Goal: Book appointment/travel/reservation

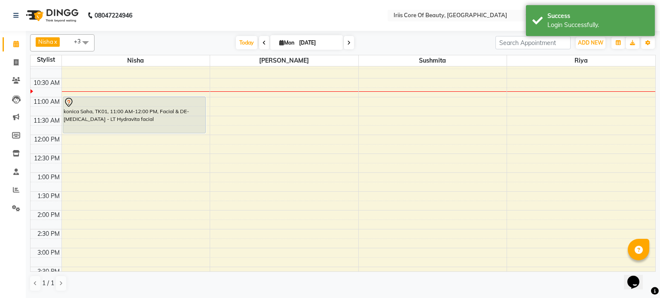
scroll to position [34, 0]
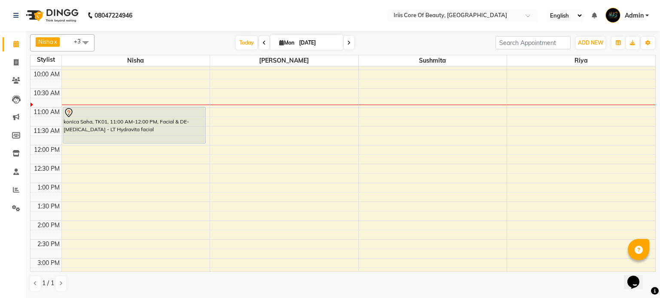
click at [316, 43] on input "[DATE]" at bounding box center [317, 43] width 43 height 13
select select "9"
select select "2025"
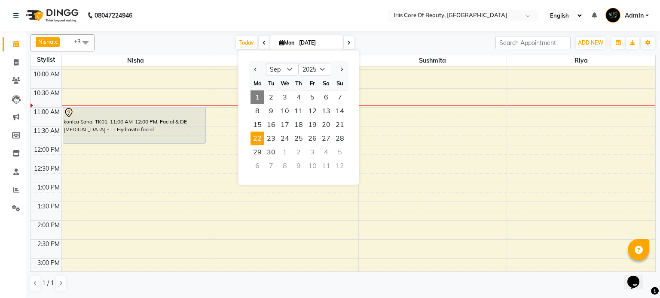
click at [257, 142] on span "22" at bounding box center [257, 139] width 14 height 14
type input "[DATE]"
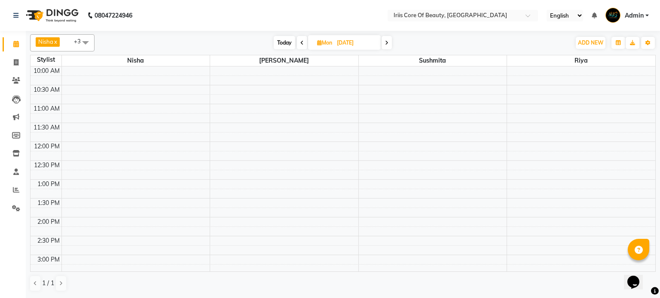
scroll to position [0, 0]
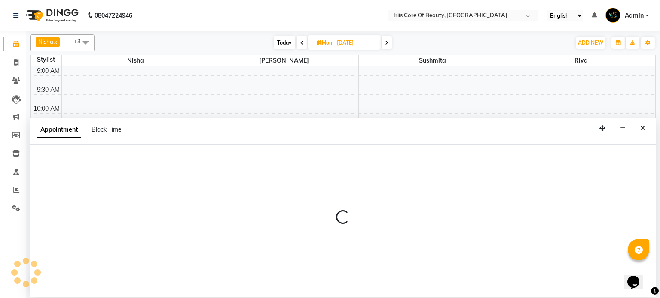
select select "1570"
select select "tentative"
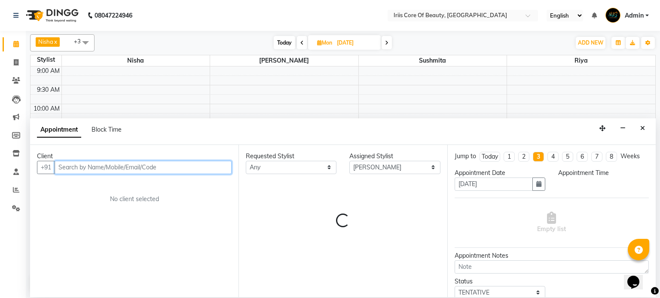
select select "660"
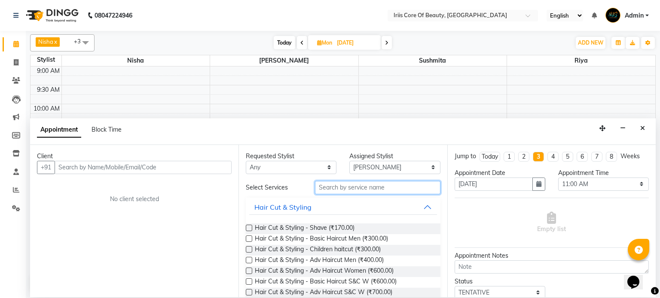
click at [330, 188] on input "text" at bounding box center [377, 187] width 125 height 13
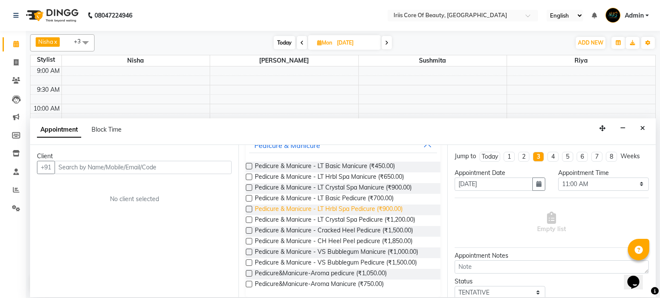
scroll to position [69, 0]
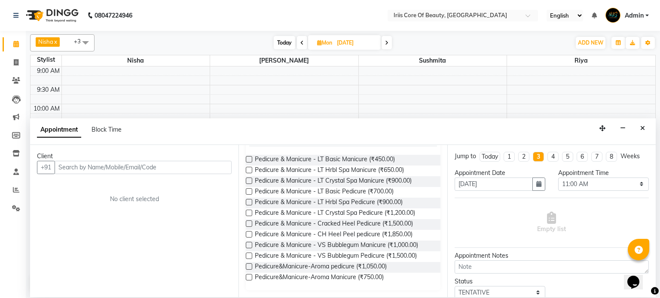
type input "ped"
click at [248, 215] on label at bounding box center [249, 213] width 6 height 6
click at [248, 215] on input "checkbox" at bounding box center [249, 214] width 6 height 6
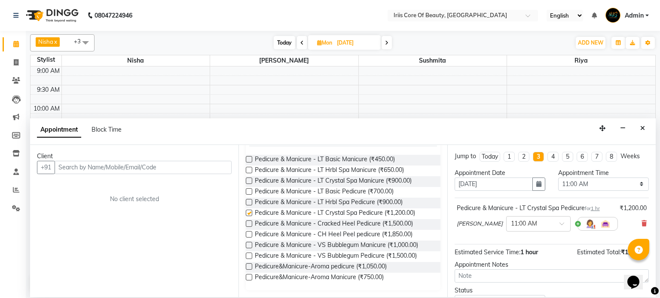
checkbox input "false"
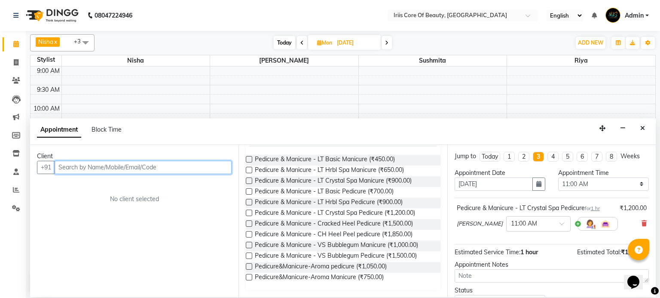
click at [176, 165] on input "text" at bounding box center [143, 167] width 177 height 13
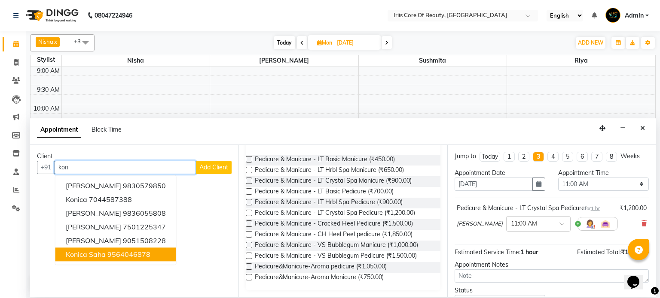
click at [134, 259] on button "konica Saha 9564046878" at bounding box center [115, 255] width 121 height 14
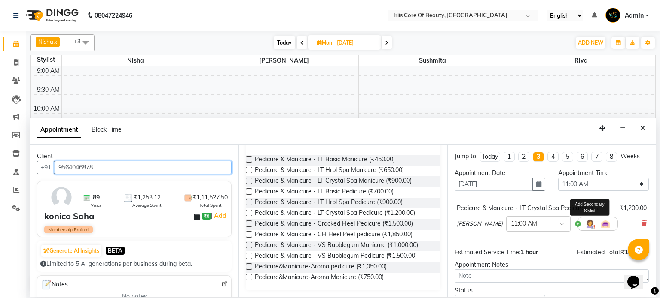
scroll to position [65, 0]
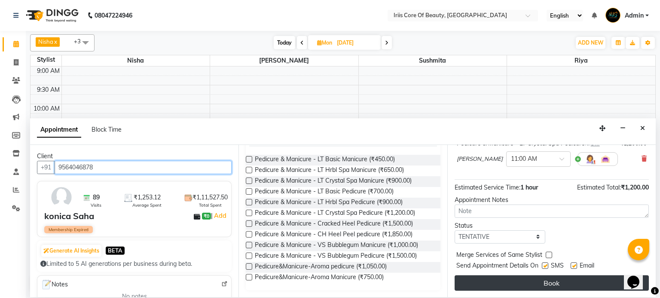
type input "9564046878"
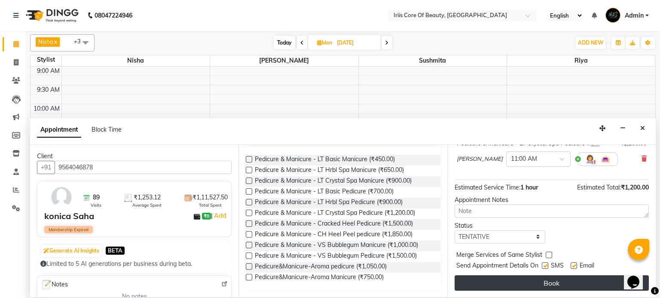
click at [537, 286] on button "Book" at bounding box center [551, 283] width 194 height 15
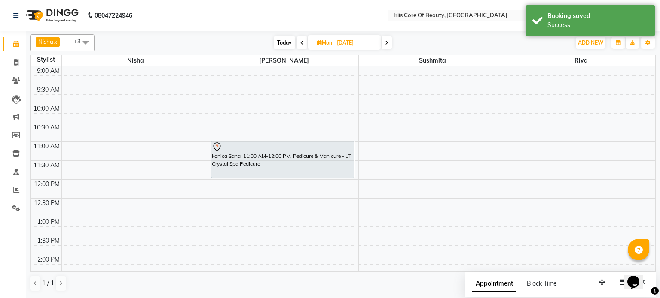
click at [389, 44] on span at bounding box center [386, 42] width 10 height 13
type input "[DATE]"
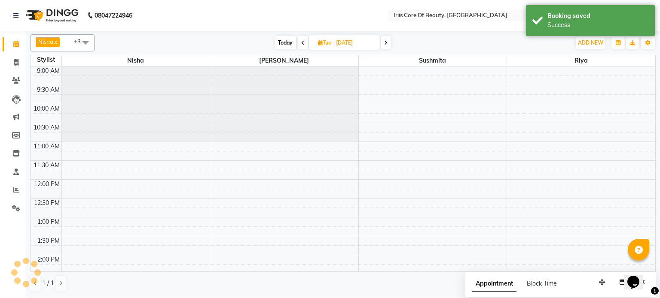
scroll to position [38, 0]
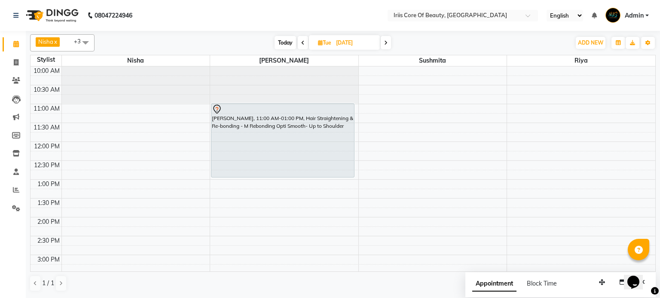
click at [81, 108] on div "9:00 AM 9:30 AM 10:00 AM 10:30 AM 11:00 AM 11:30 AM 12:00 PM 12:30 PM 1:00 PM 1…" at bounding box center [342, 274] width 624 height 491
select select "17268"
select select "tentative"
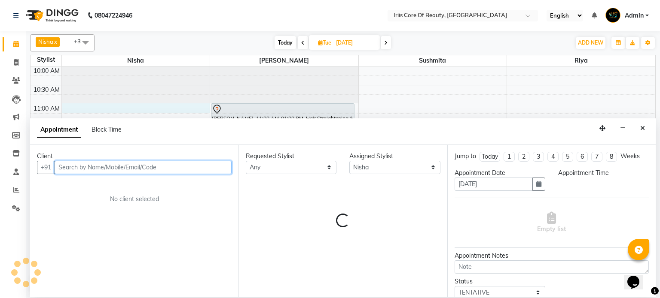
select select "660"
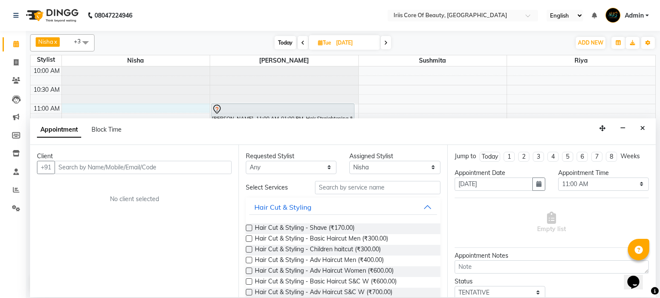
click at [195, 174] on div "Client +91 No client selected" at bounding box center [134, 221] width 208 height 152
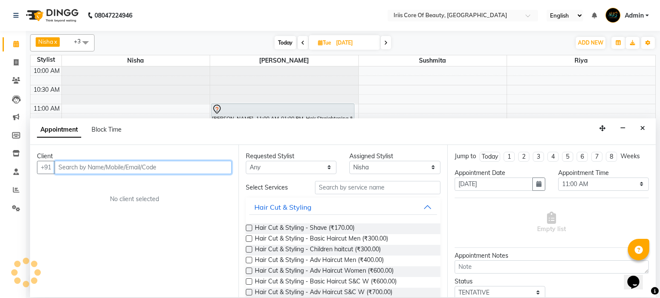
click at [195, 171] on input "text" at bounding box center [143, 167] width 177 height 13
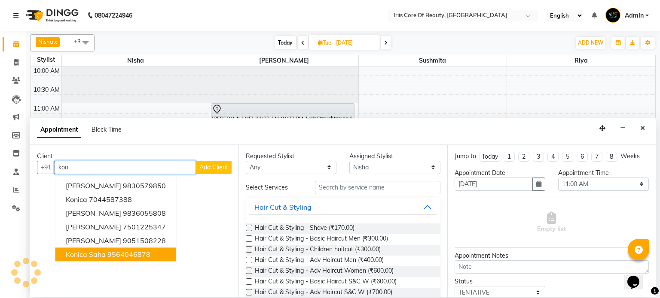
click at [135, 253] on ngb-highlight "9564046878" at bounding box center [128, 254] width 43 height 9
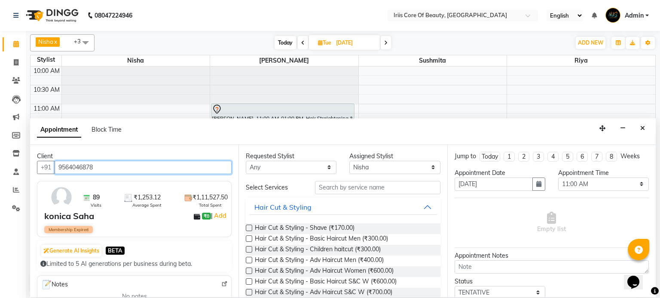
type input "9564046878"
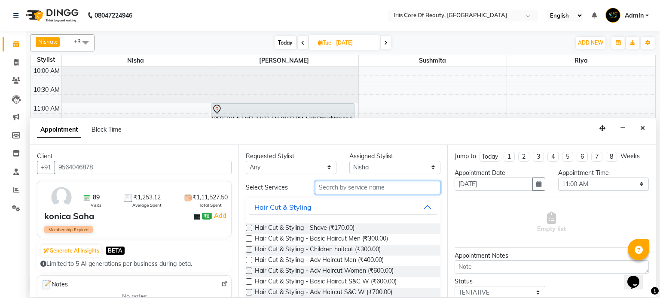
click at [331, 191] on input "text" at bounding box center [377, 187] width 125 height 13
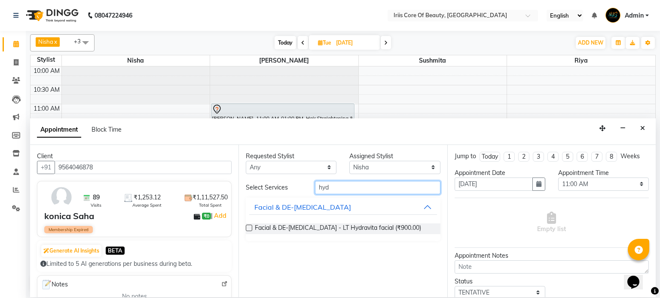
type input "hyd"
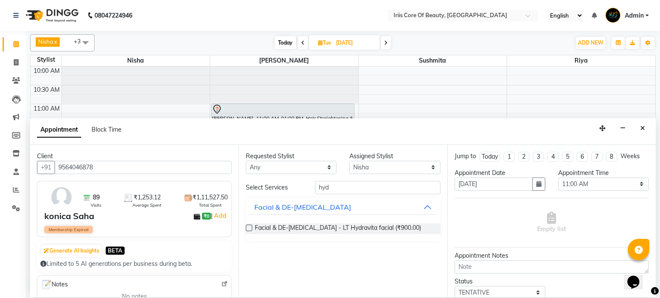
click at [248, 229] on label at bounding box center [249, 228] width 6 height 6
click at [248, 229] on input "checkbox" at bounding box center [249, 229] width 6 height 6
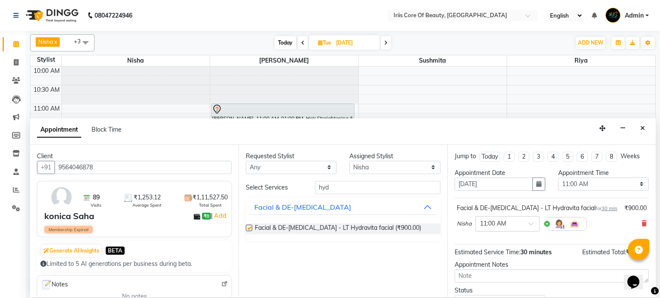
checkbox input "false"
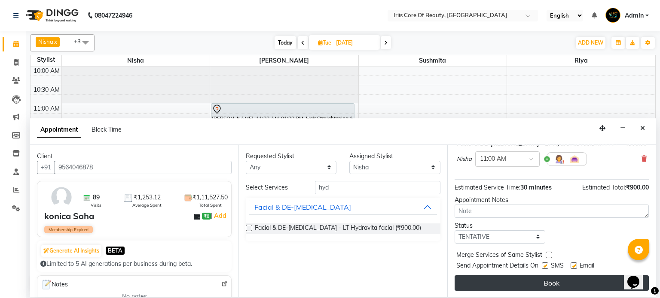
click at [519, 286] on button "Book" at bounding box center [551, 283] width 194 height 15
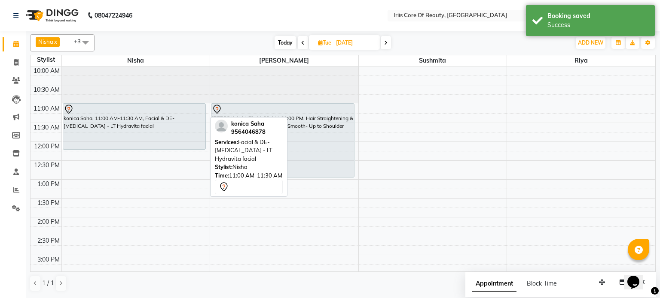
drag, startPoint x: 137, startPoint y: 120, endPoint x: 142, endPoint y: 142, distance: 22.9
click at [142, 142] on div "konica Saha, 11:00 AM-11:30 AM, Facial & DE-[MEDICAL_DATA] - LT Hydravita facia…" at bounding box center [136, 274] width 148 height 491
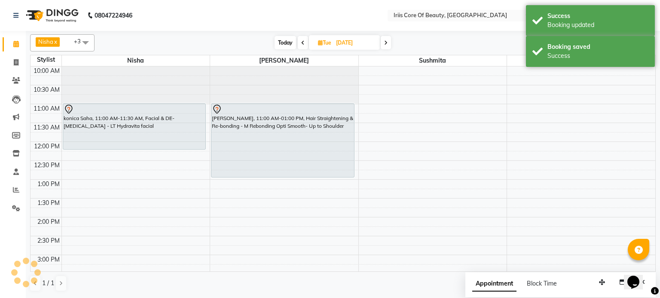
click at [385, 41] on icon at bounding box center [385, 42] width 3 height 5
type input "[DATE]"
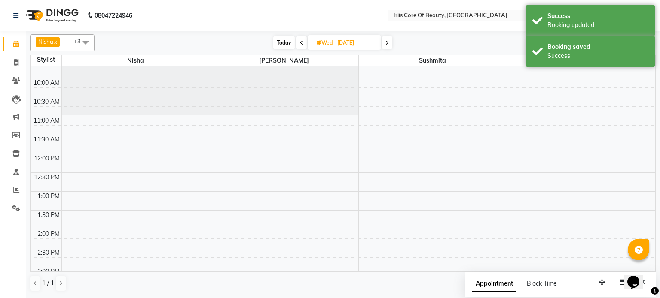
scroll to position [24, 0]
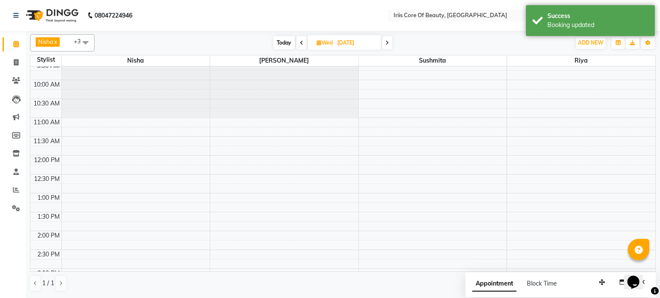
click at [220, 120] on div "9:00 AM 9:30 AM 10:00 AM 10:30 AM 11:00 AM 11:30 AM 12:00 PM 12:30 PM 1:00 PM 1…" at bounding box center [342, 288] width 624 height 491
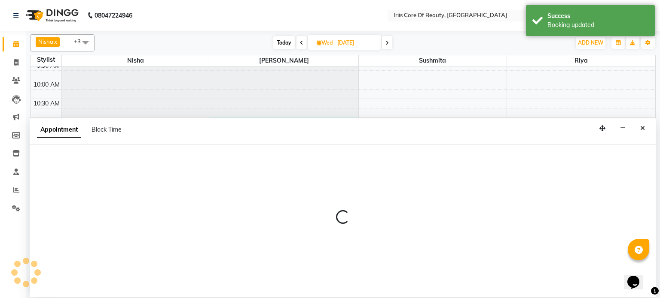
select select "1570"
select select "tentative"
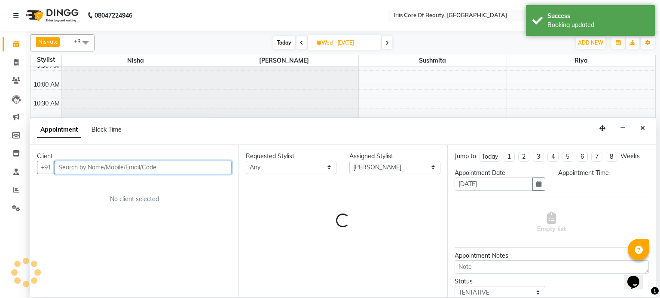
select select "660"
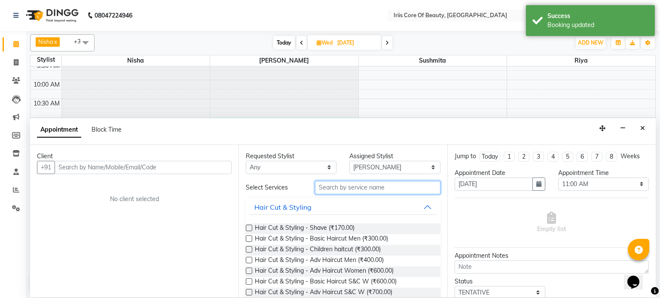
click at [346, 188] on input "text" at bounding box center [377, 187] width 125 height 13
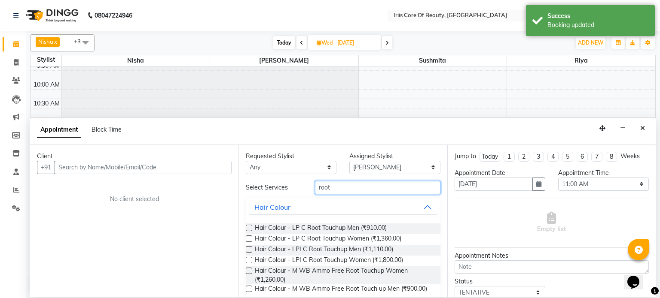
type input "root"
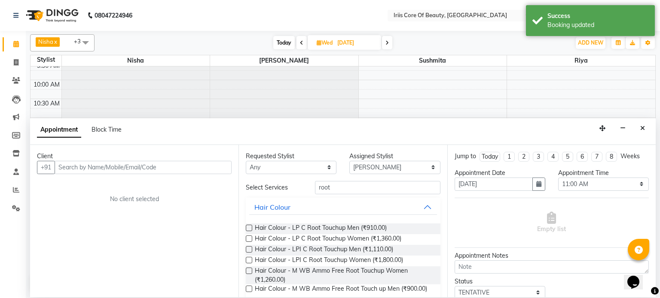
click at [249, 260] on label at bounding box center [249, 260] width 6 height 6
click at [249, 260] on input "checkbox" at bounding box center [249, 262] width 6 height 6
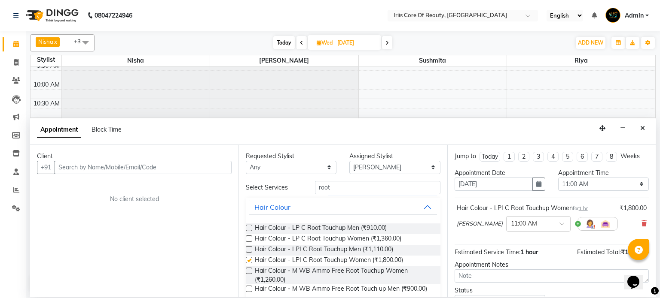
checkbox input "false"
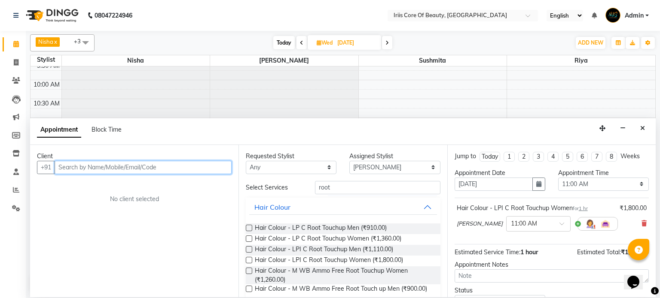
click at [152, 171] on input "text" at bounding box center [143, 167] width 177 height 13
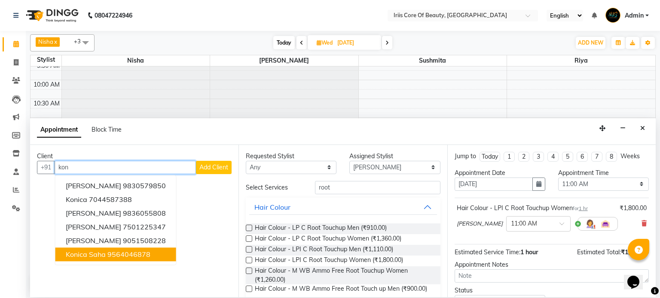
click at [77, 258] on span "konica Saha" at bounding box center [86, 254] width 40 height 9
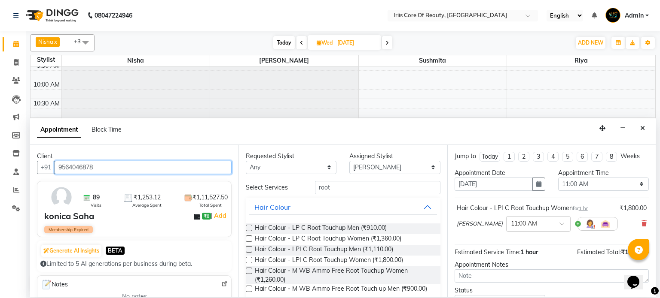
scroll to position [65, 0]
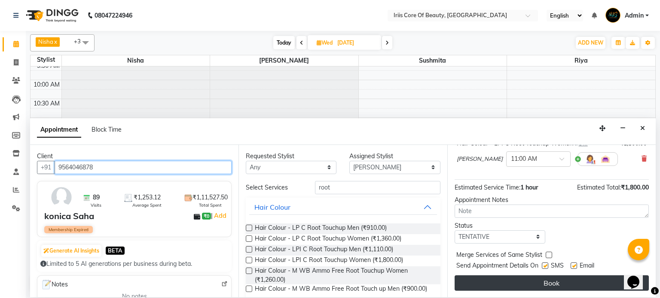
type input "9564046878"
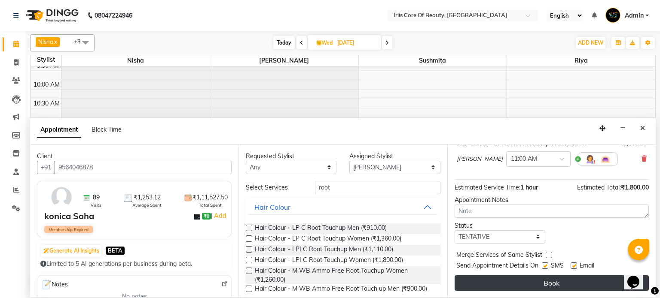
click at [517, 288] on button "Book" at bounding box center [551, 283] width 194 height 15
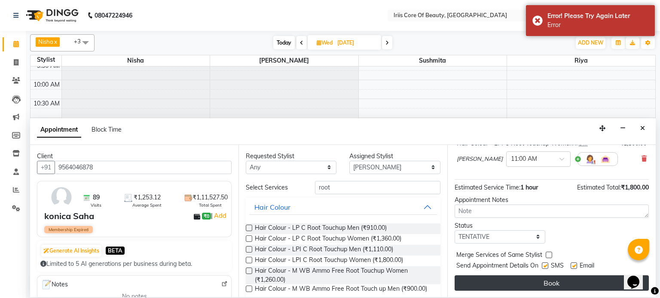
click at [526, 282] on button "Book" at bounding box center [551, 283] width 194 height 15
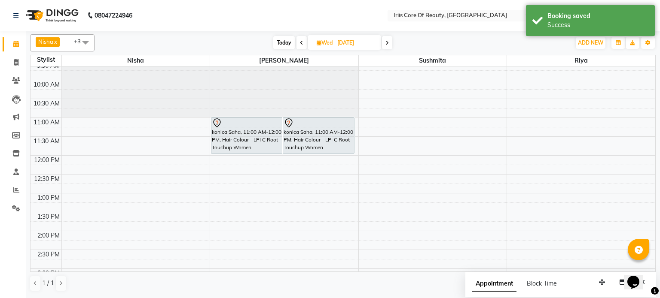
click at [300, 45] on icon at bounding box center [301, 42] width 3 height 5
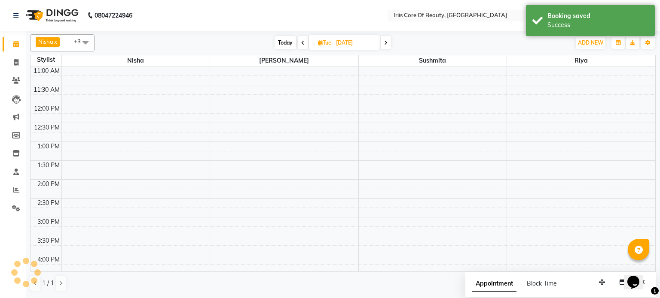
scroll to position [76, 0]
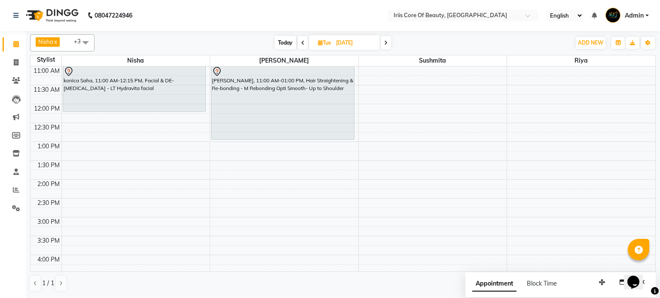
click at [304, 45] on span at bounding box center [303, 42] width 10 height 13
type input "[DATE]"
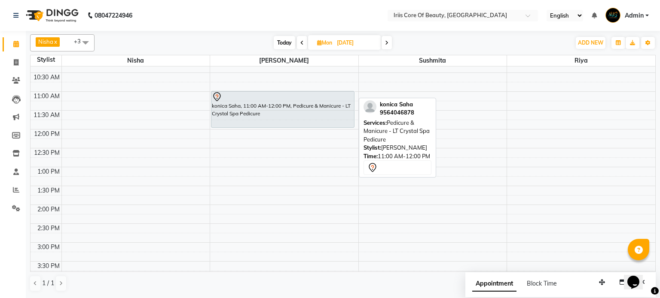
scroll to position [48, 0]
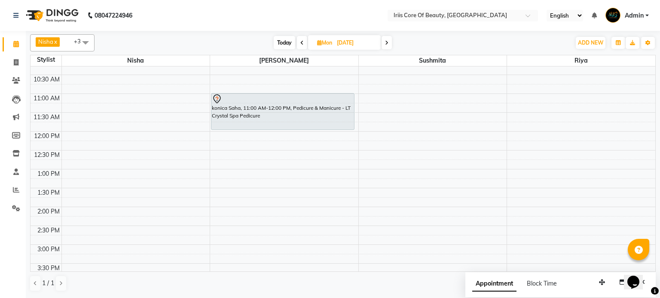
click at [335, 46] on input "[DATE]" at bounding box center [355, 43] width 43 height 13
select select "9"
select select "2025"
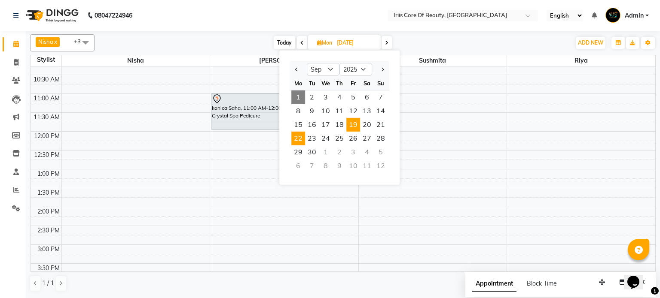
click at [352, 123] on span "19" at bounding box center [353, 125] width 14 height 14
type input "[DATE]"
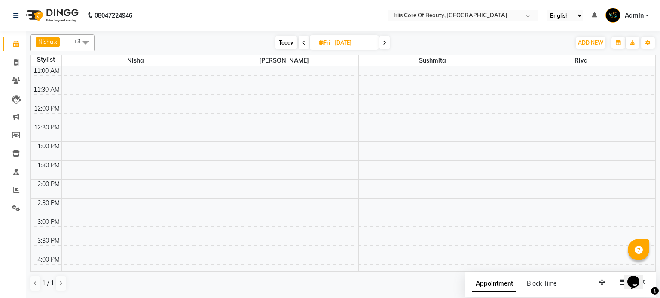
scroll to position [0, 0]
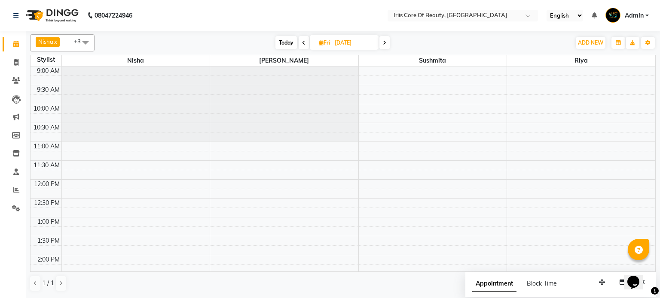
select select "1570"
select select "660"
select select "tentative"
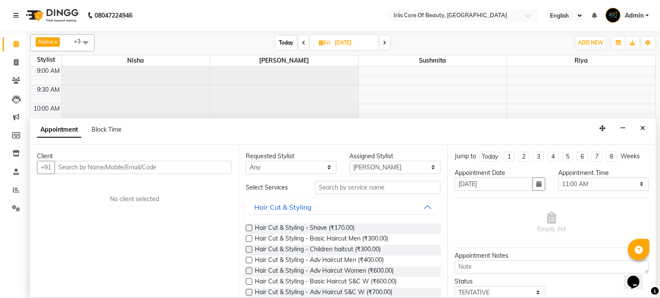
click at [249, 261] on label at bounding box center [249, 260] width 6 height 6
click at [249, 261] on input "checkbox" at bounding box center [249, 262] width 6 height 6
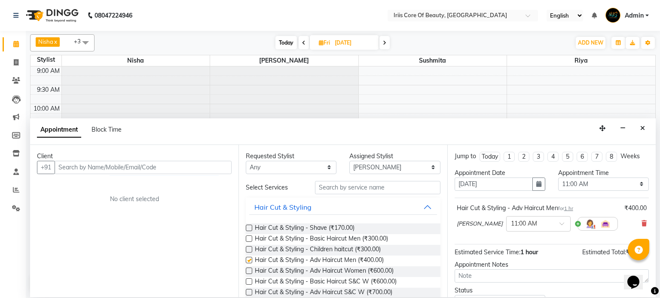
checkbox input "false"
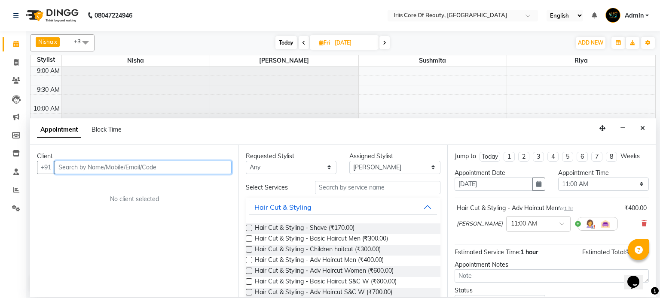
click at [190, 166] on input "text" at bounding box center [143, 167] width 177 height 13
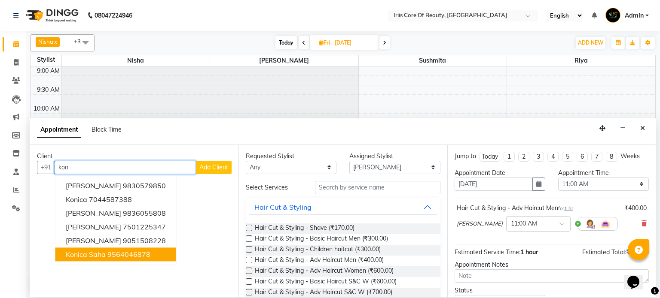
click at [118, 259] on button "konica Saha 9564046878" at bounding box center [115, 255] width 121 height 14
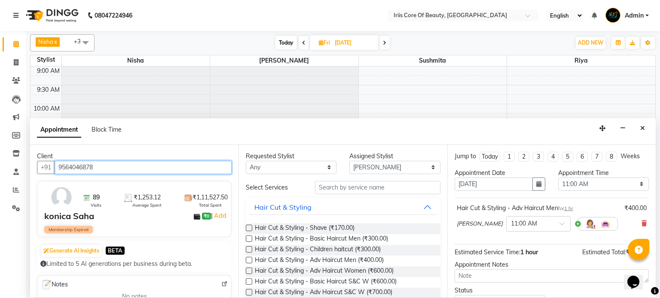
scroll to position [65, 0]
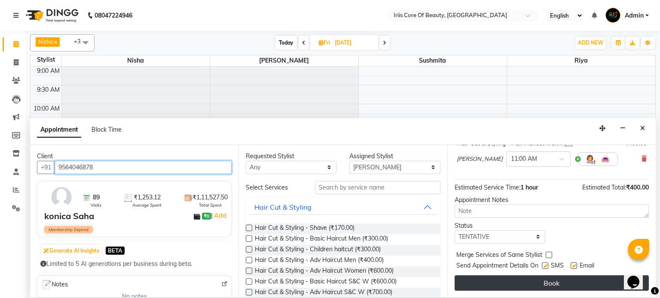
type input "9564046878"
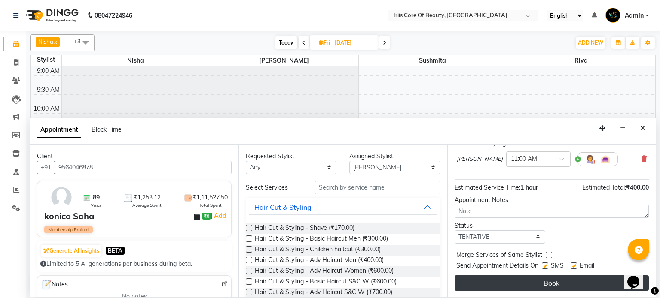
click at [533, 278] on button "Book" at bounding box center [551, 283] width 194 height 15
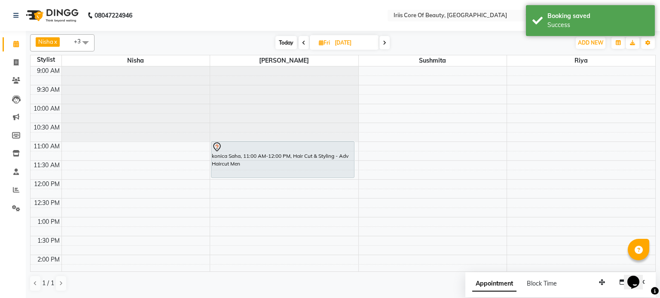
click at [284, 37] on span "Today" at bounding box center [285, 42] width 21 height 13
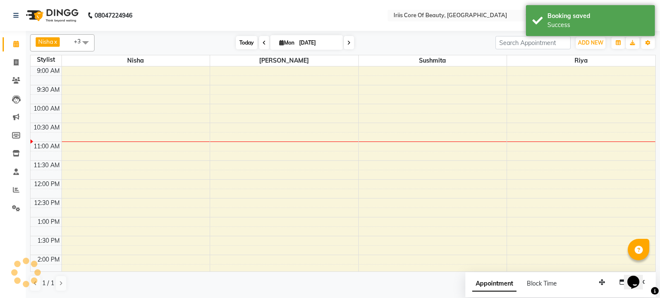
scroll to position [75, 0]
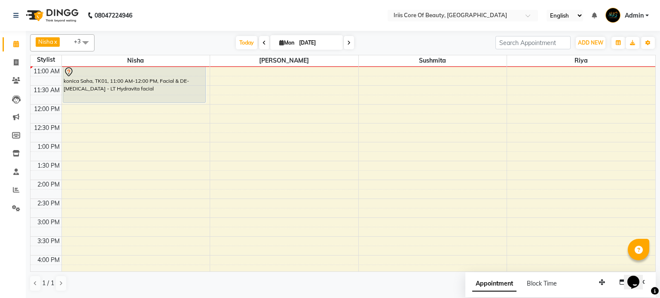
click at [344, 44] on span at bounding box center [349, 42] width 10 height 13
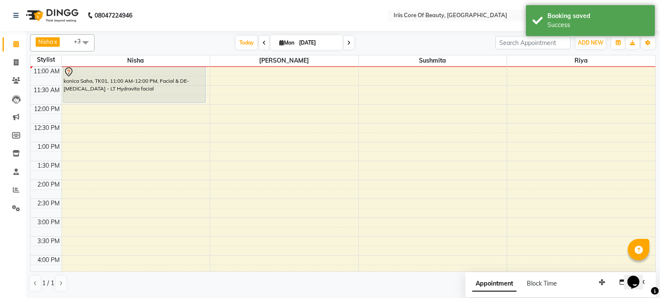
type input "02-09-2025"
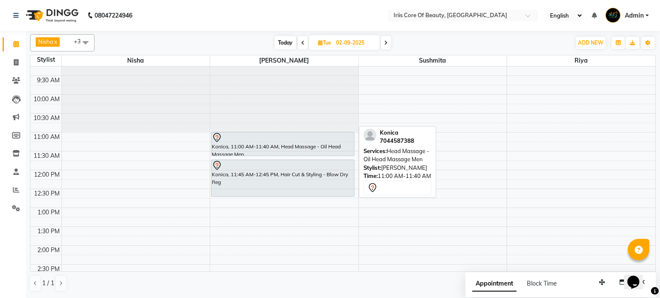
scroll to position [9, 0]
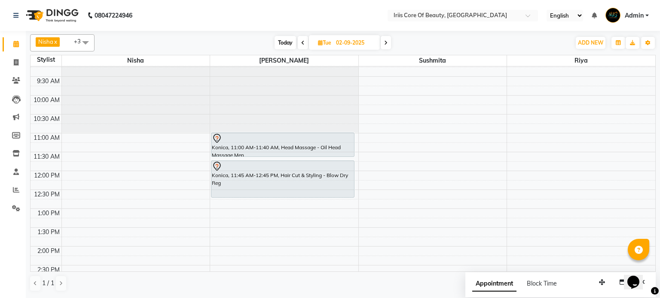
click at [364, 39] on input "02-09-2025" at bounding box center [354, 43] width 43 height 13
select select "9"
select select "2025"
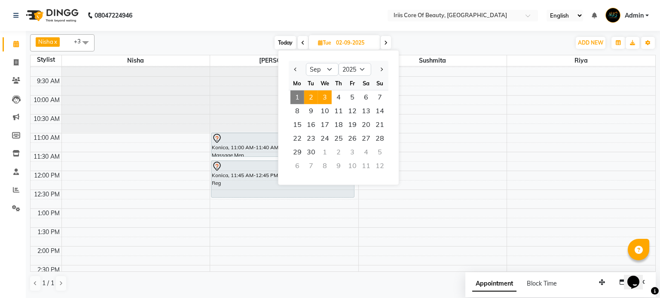
click at [326, 98] on span "3" at bounding box center [325, 98] width 14 height 14
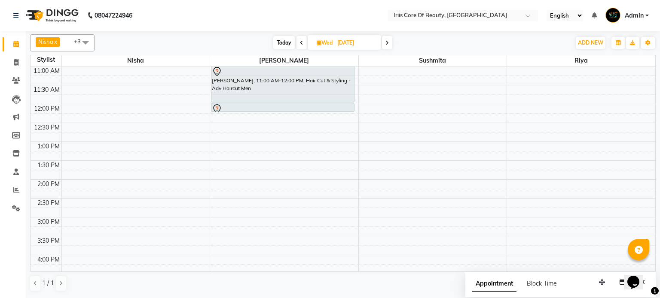
scroll to position [0, 0]
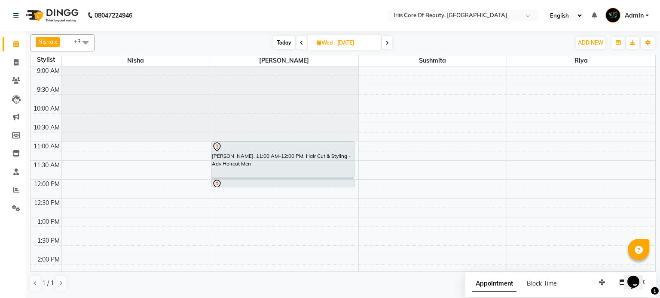
click at [387, 39] on span at bounding box center [387, 42] width 10 height 13
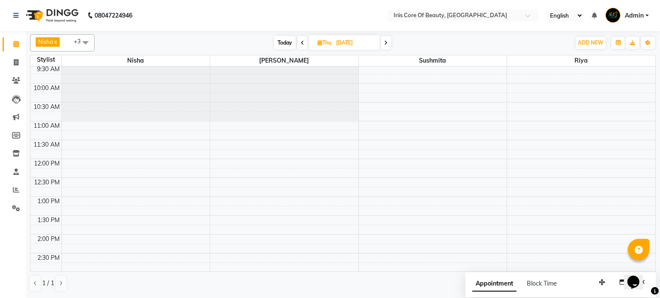
scroll to position [22, 0]
click at [284, 43] on span "Today" at bounding box center [284, 42] width 21 height 13
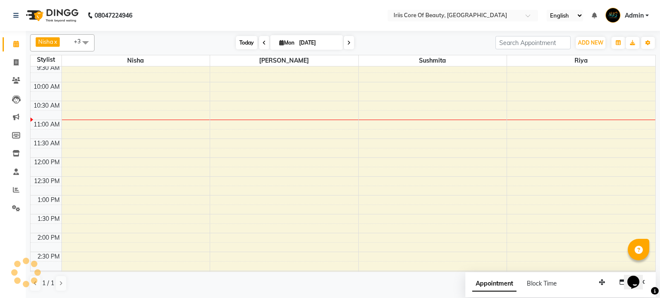
scroll to position [75, 0]
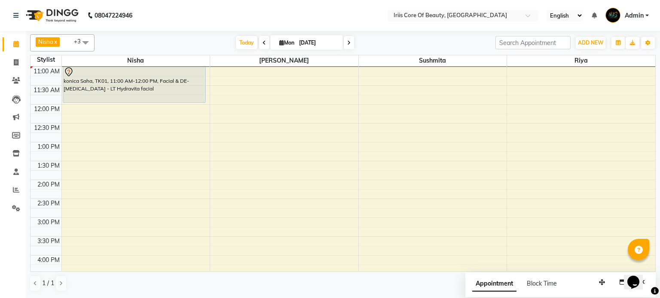
click at [347, 39] on span at bounding box center [349, 42] width 10 height 13
type input "02-09-2025"
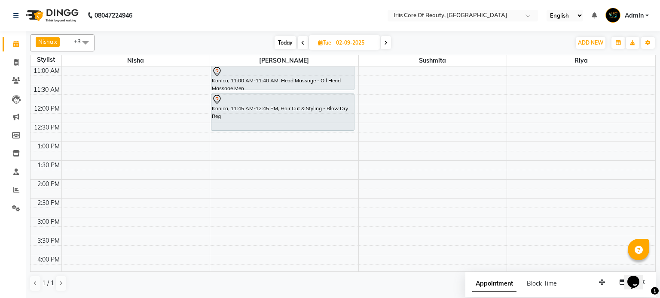
scroll to position [61, 0]
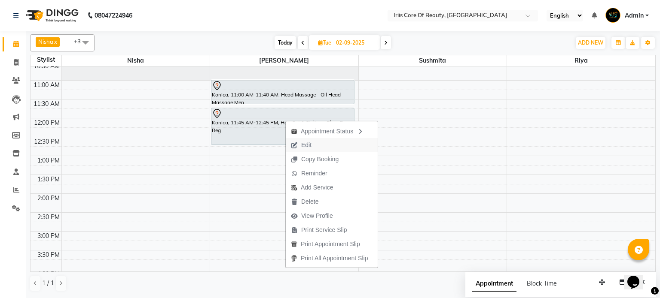
click at [302, 143] on span "Edit" at bounding box center [306, 145] width 10 height 9
select select "tentative"
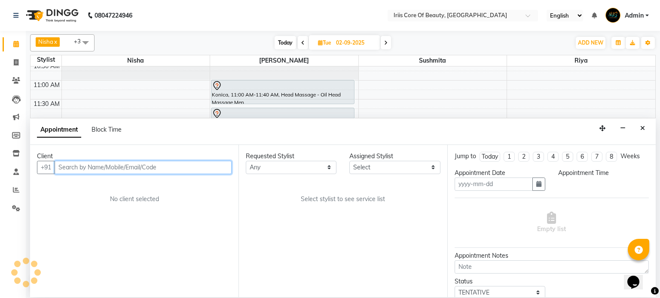
type input "02-09-2025"
select select "1570"
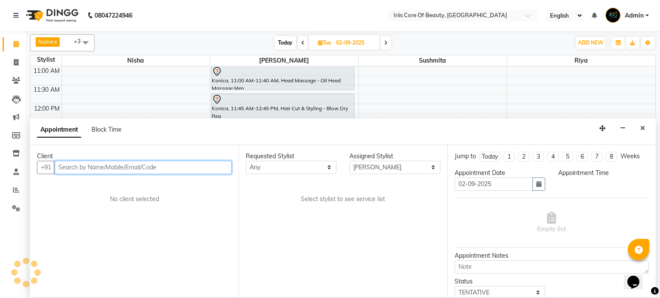
select select "660"
select select "55"
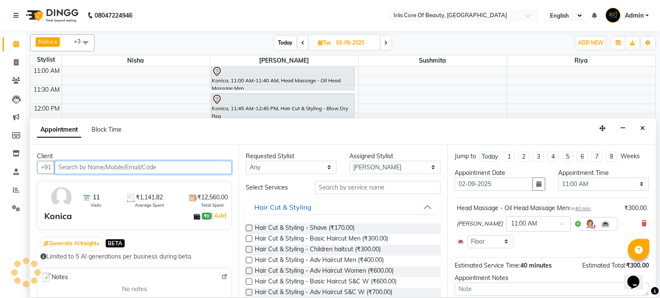
select select "55"
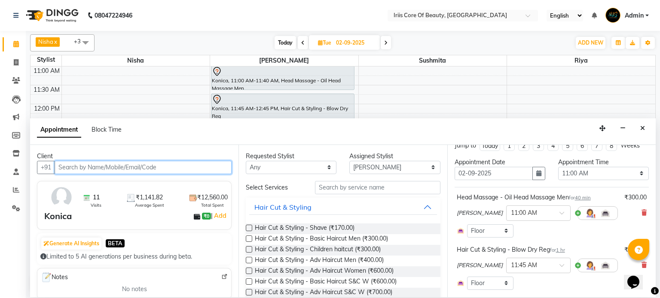
scroll to position [5, 0]
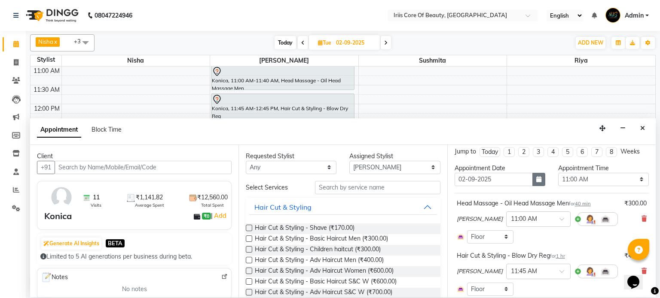
click at [540, 179] on icon "button" at bounding box center [538, 180] width 5 height 6
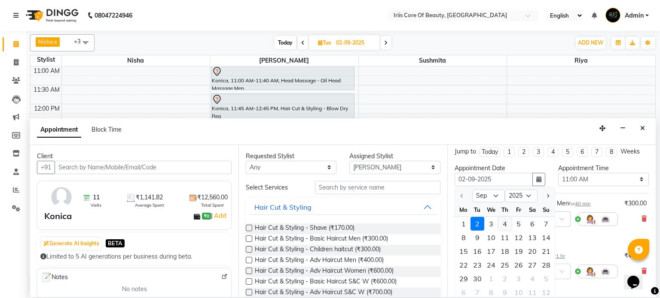
click at [503, 223] on div "4" at bounding box center [505, 224] width 14 height 14
type input "[DATE]"
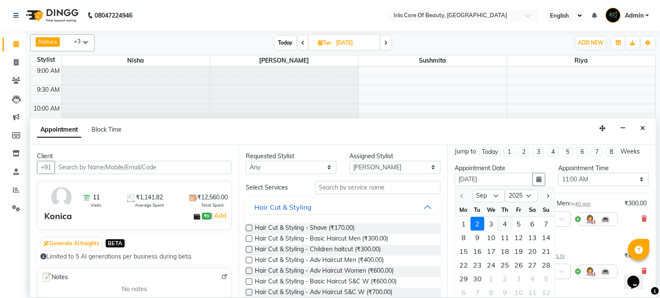
select select "660"
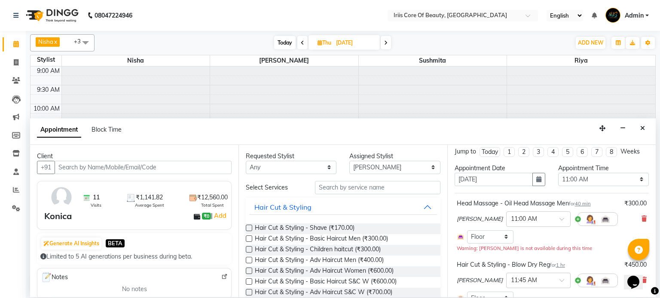
scroll to position [115, 0]
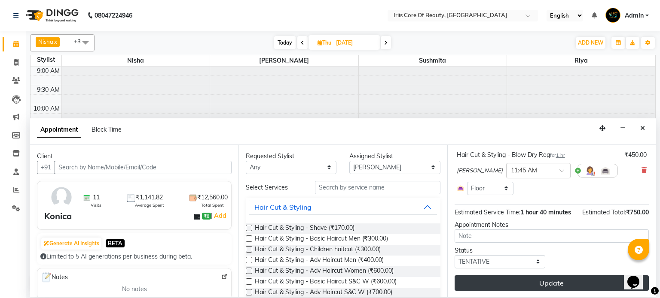
click at [488, 277] on button "Update" at bounding box center [551, 283] width 194 height 15
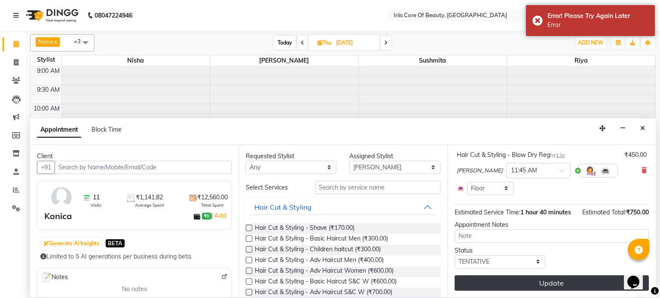
click at [521, 280] on button "Update" at bounding box center [551, 283] width 194 height 15
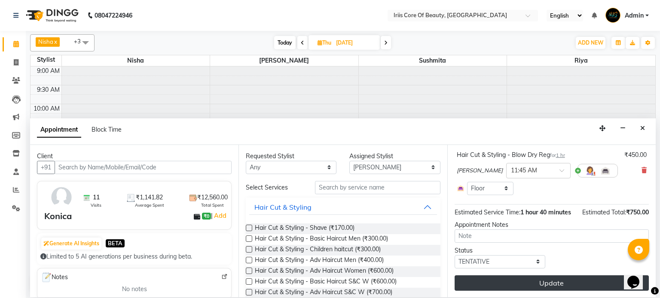
click at [521, 280] on button "Update" at bounding box center [551, 283] width 194 height 15
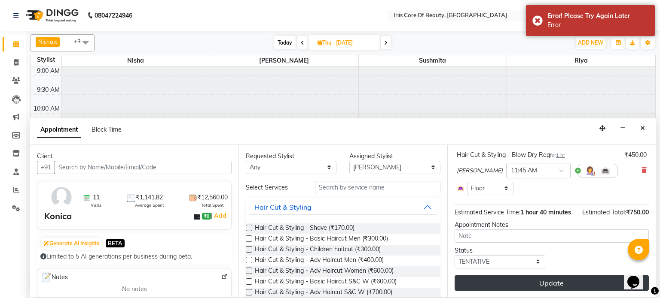
click at [555, 280] on button "Update" at bounding box center [551, 283] width 194 height 15
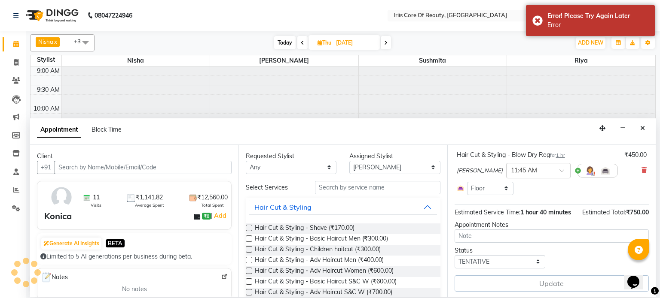
click at [555, 280] on div "Update" at bounding box center [551, 284] width 194 height 16
click at [122, 134] on span "Block Time" at bounding box center [106, 130] width 30 height 8
type input "[DATE]"
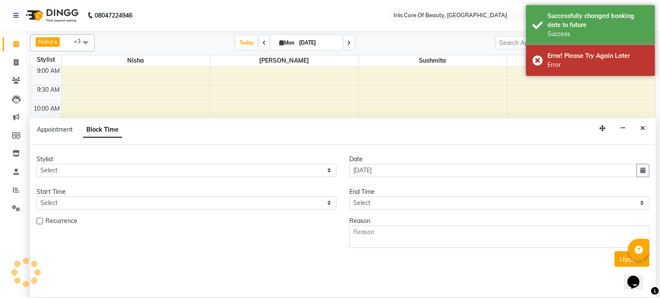
scroll to position [75, 0]
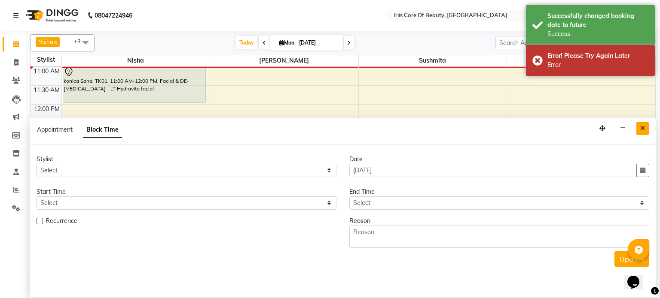
click at [642, 128] on icon "Close" at bounding box center [642, 128] width 5 height 6
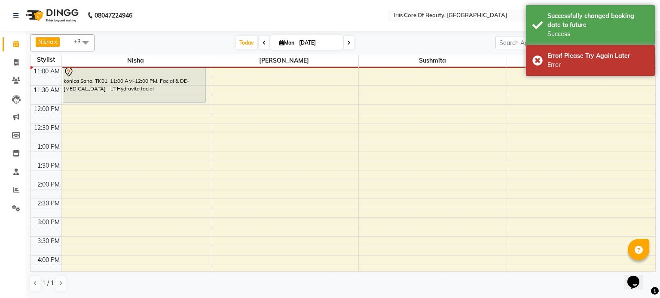
scroll to position [0, 0]
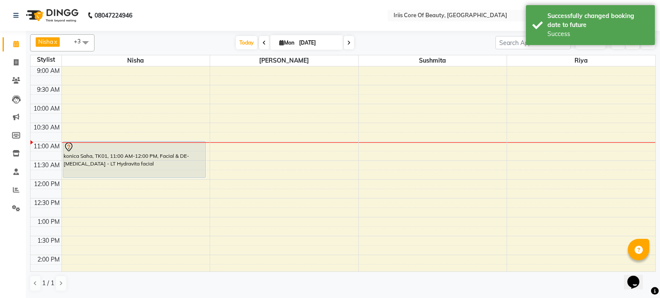
click at [317, 43] on input "[DATE]" at bounding box center [317, 43] width 43 height 13
select select "9"
select select "2025"
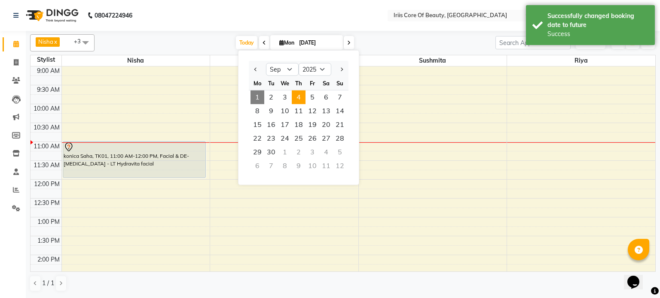
click at [299, 99] on span "4" at bounding box center [299, 98] width 14 height 14
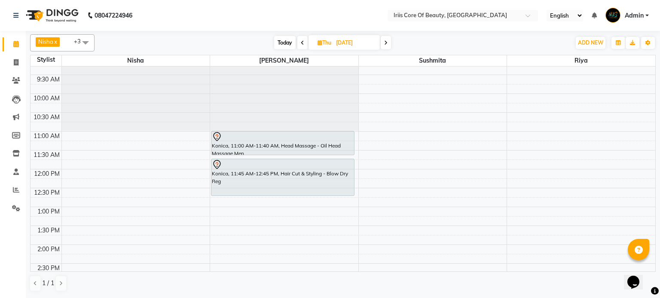
scroll to position [8, 0]
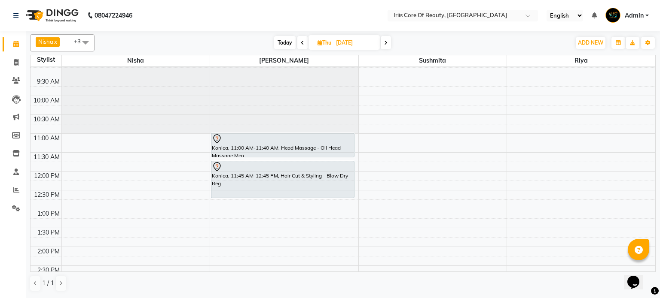
click at [303, 44] on icon at bounding box center [302, 42] width 3 height 5
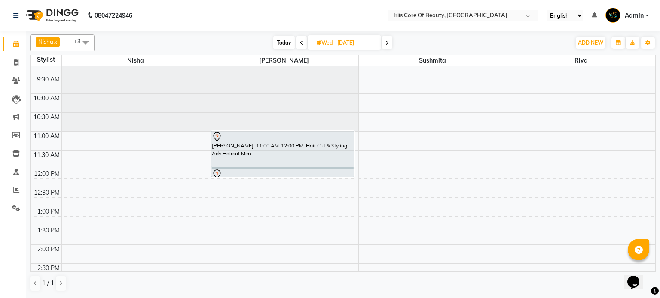
scroll to position [9, 0]
click at [301, 43] on icon at bounding box center [301, 42] width 3 height 5
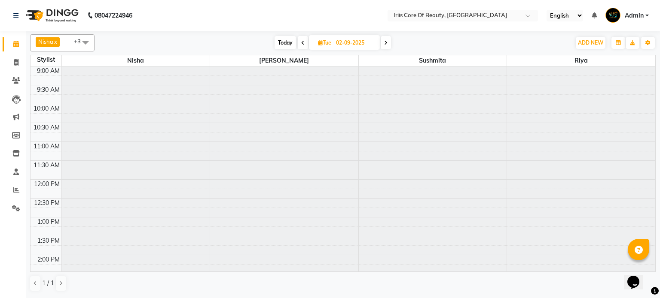
click at [385, 42] on icon at bounding box center [385, 42] width 3 height 5
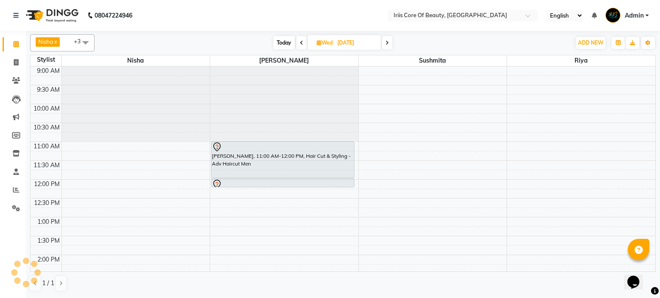
click at [385, 42] on span at bounding box center [387, 42] width 10 height 13
type input "[DATE]"
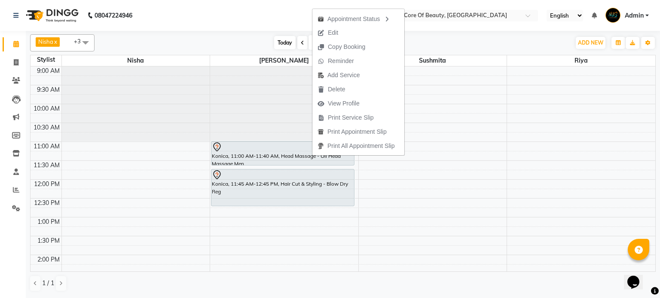
click at [164, 67] on div at bounding box center [136, 67] width 148 height 0
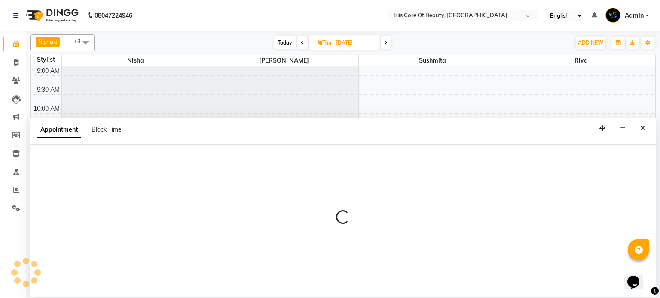
select select "17268"
select select "645"
select select "tentative"
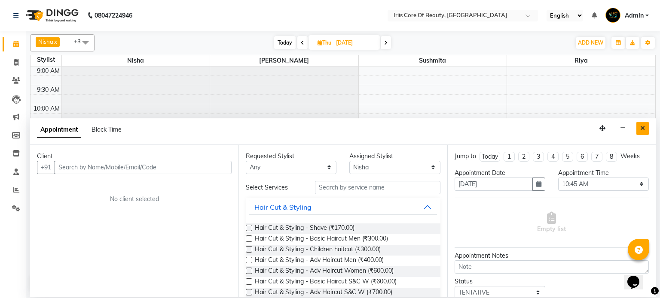
click at [642, 125] on icon "Close" at bounding box center [642, 128] width 5 height 6
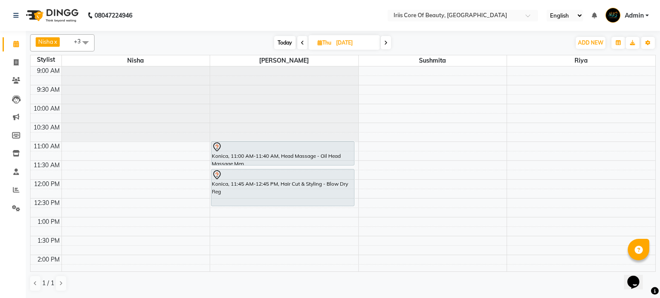
click at [319, 42] on icon at bounding box center [319, 43] width 5 height 6
select select "9"
select select "2025"
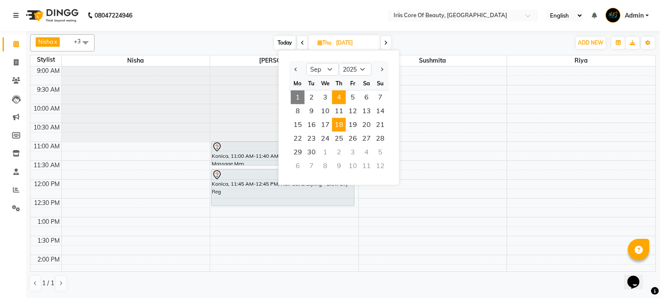
click at [334, 119] on span "18" at bounding box center [339, 125] width 14 height 14
type input "[DATE]"
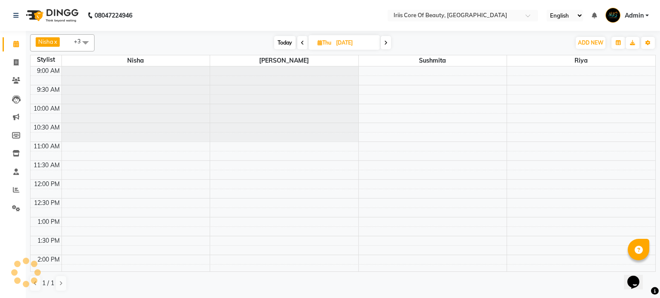
scroll to position [75, 0]
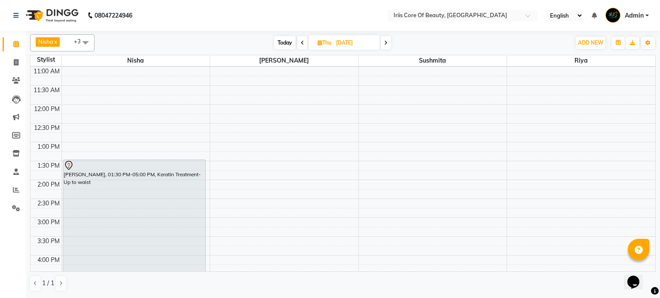
click at [319, 43] on icon at bounding box center [319, 43] width 5 height 6
select select "9"
select select "2025"
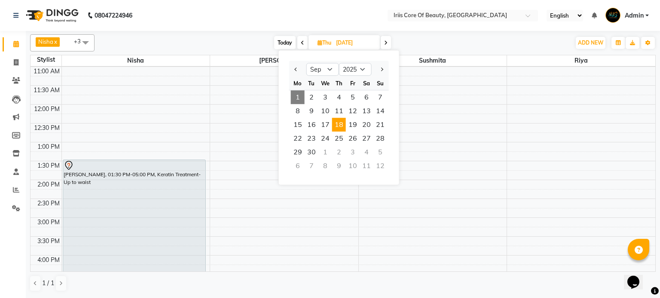
click at [341, 123] on span "18" at bounding box center [339, 125] width 14 height 14
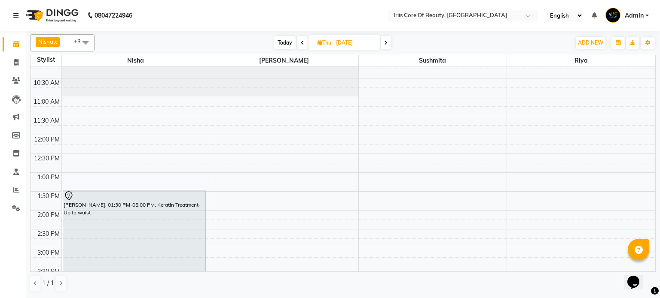
scroll to position [0, 0]
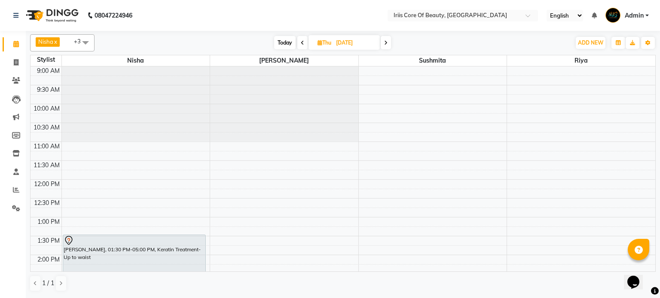
click at [320, 42] on icon at bounding box center [319, 43] width 5 height 6
select select "9"
select select "2025"
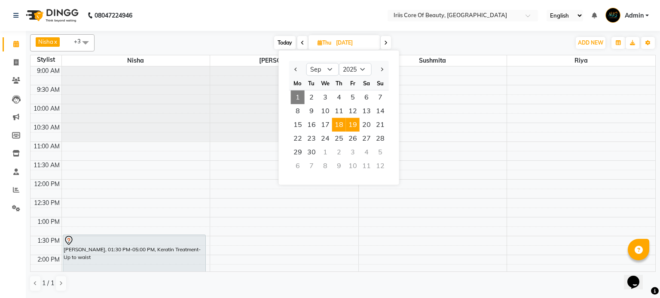
click at [353, 125] on span "19" at bounding box center [353, 125] width 14 height 14
type input "[DATE]"
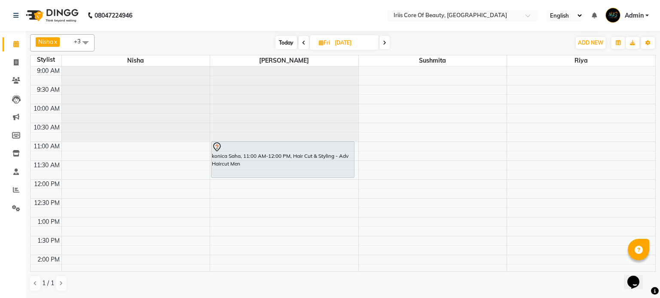
scroll to position [7, 0]
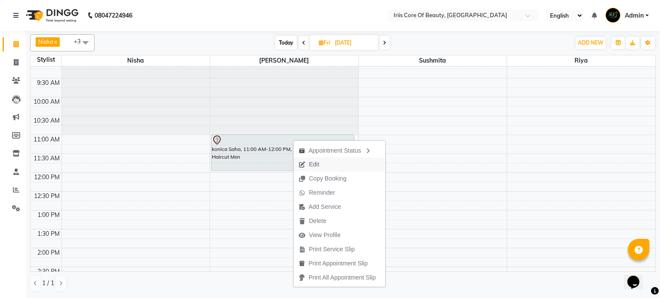
click at [312, 164] on span "Edit" at bounding box center [314, 164] width 10 height 9
select select "tentative"
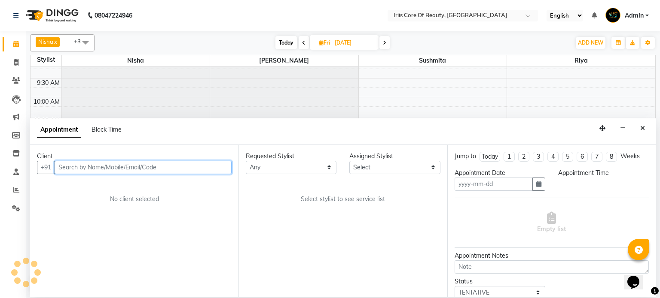
type input "[DATE]"
select select "1570"
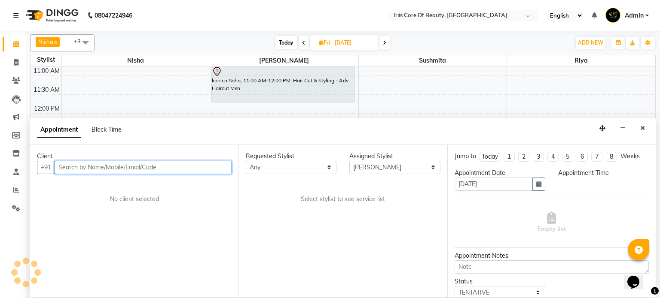
select select "660"
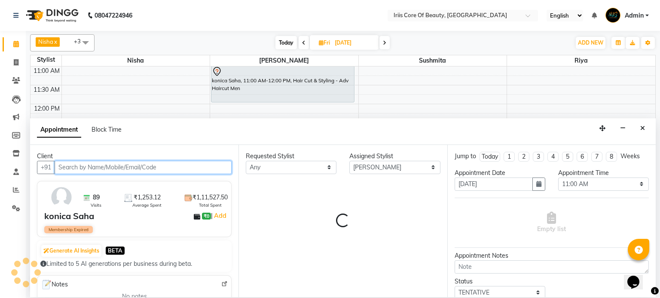
select select "55"
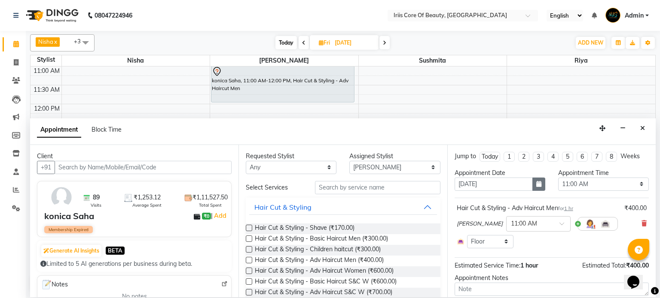
click at [535, 186] on button "button" at bounding box center [538, 184] width 13 height 13
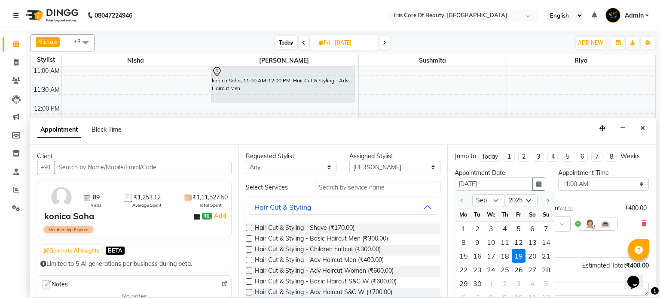
click at [503, 254] on div "18" at bounding box center [505, 257] width 14 height 14
type input "[DATE]"
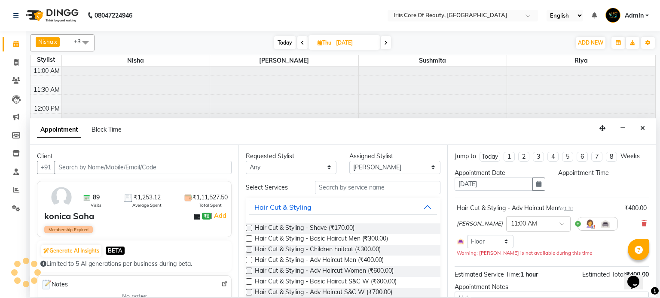
select select "660"
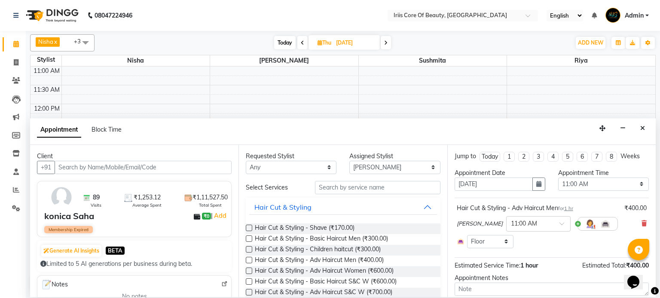
scroll to position [53, 0]
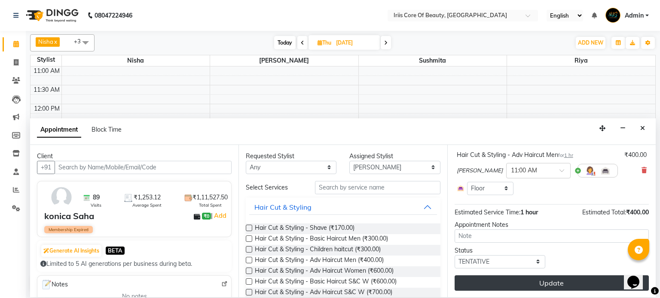
click at [538, 284] on button "Update" at bounding box center [551, 283] width 194 height 15
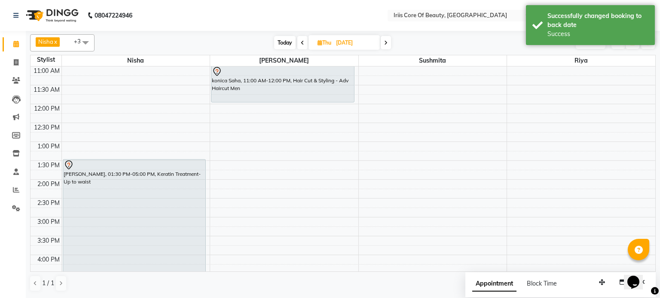
scroll to position [0, 0]
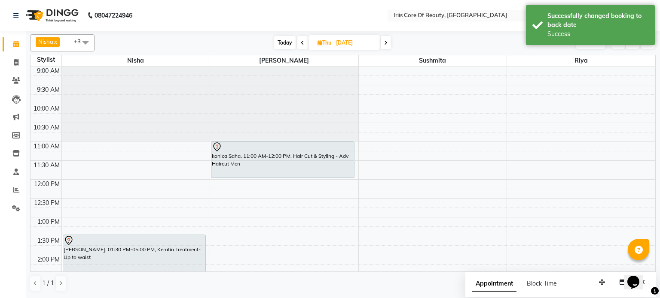
click at [322, 41] on span "Thu" at bounding box center [324, 43] width 18 height 6
select select "9"
select select "2025"
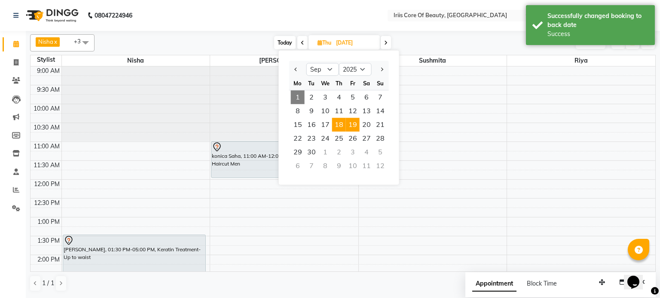
click at [353, 121] on span "19" at bounding box center [353, 125] width 14 height 14
type input "[DATE]"
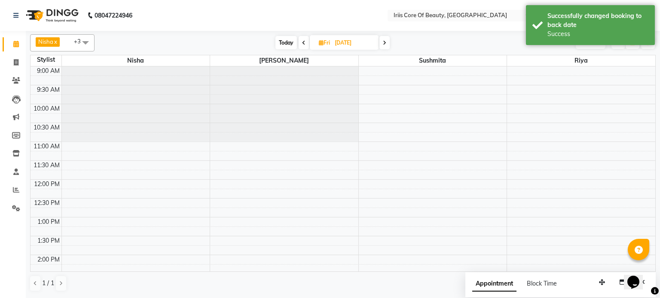
scroll to position [281, 0]
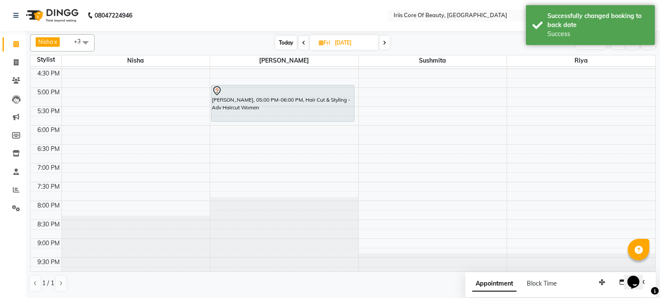
click at [321, 43] on icon at bounding box center [321, 43] width 5 height 6
select select "9"
select select "2025"
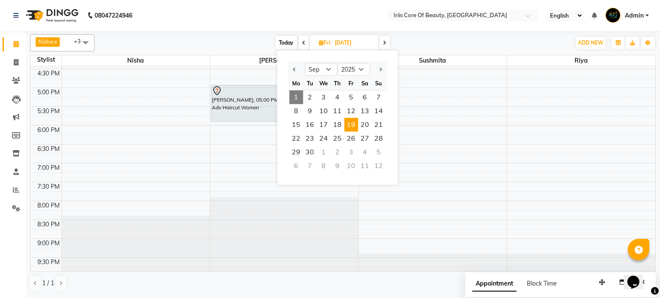
click at [155, 152] on div "9:00 AM 9:30 AM 10:00 AM 10:30 AM 11:00 AM 11:30 AM 12:00 PM 12:30 PM 1:00 PM 1…" at bounding box center [342, 31] width 624 height 491
select select "17268"
select select "tentative"
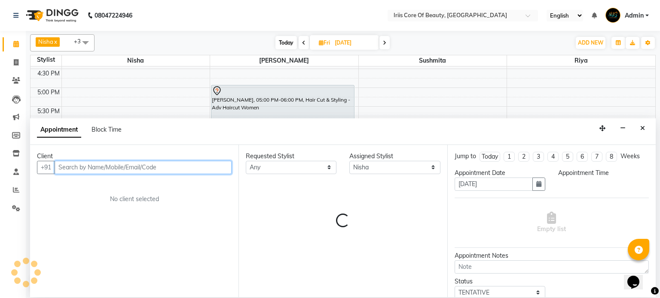
select select "1125"
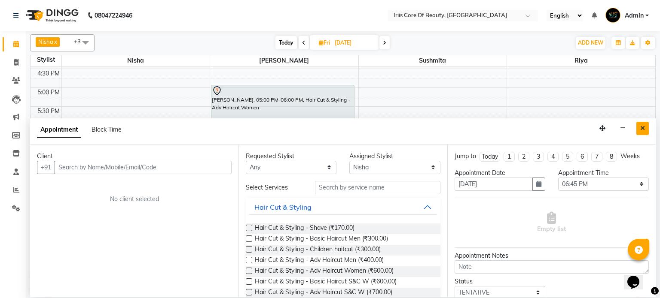
click at [639, 129] on button "Close" at bounding box center [642, 128] width 12 height 13
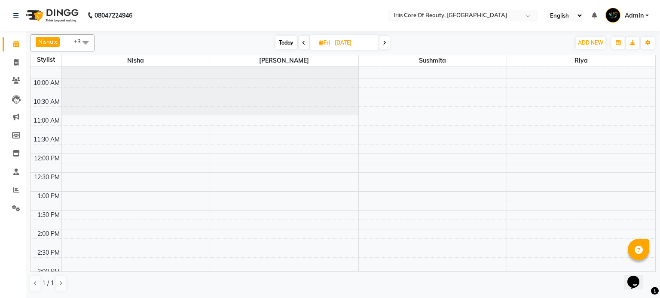
scroll to position [0, 0]
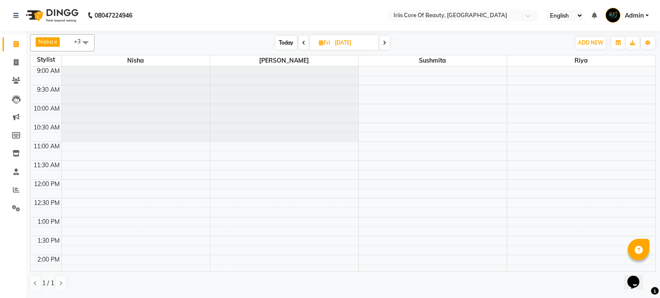
click at [302, 42] on icon at bounding box center [303, 42] width 3 height 5
type input "[DATE]"
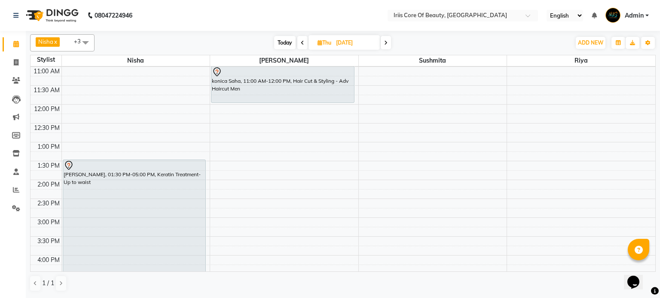
scroll to position [19, 0]
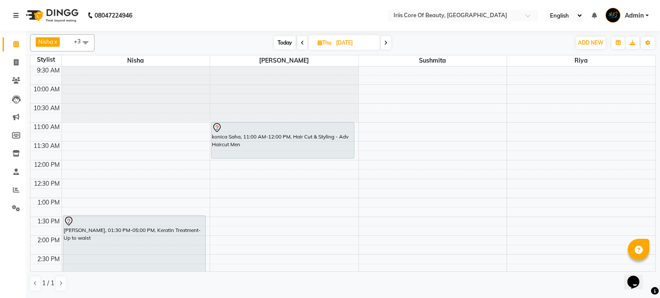
click at [319, 42] on icon at bounding box center [319, 43] width 5 height 6
select select "9"
select select "2025"
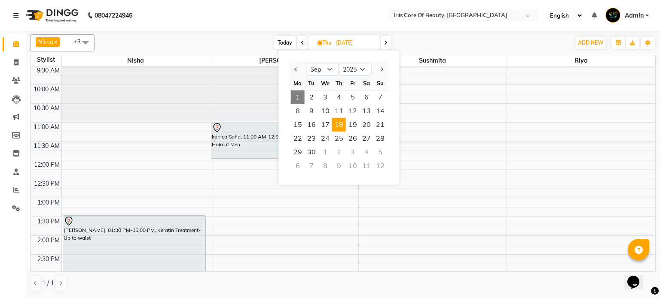
click at [338, 126] on span "18" at bounding box center [339, 125] width 14 height 14
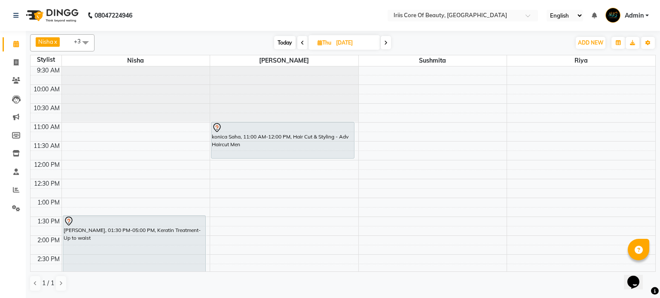
click at [320, 40] on icon at bounding box center [319, 43] width 5 height 6
select select "9"
select select "2025"
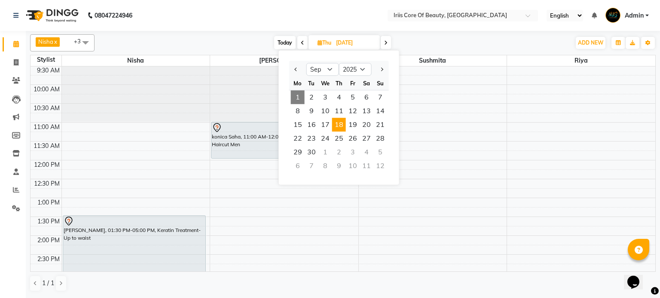
click at [337, 122] on span "18" at bounding box center [339, 125] width 14 height 14
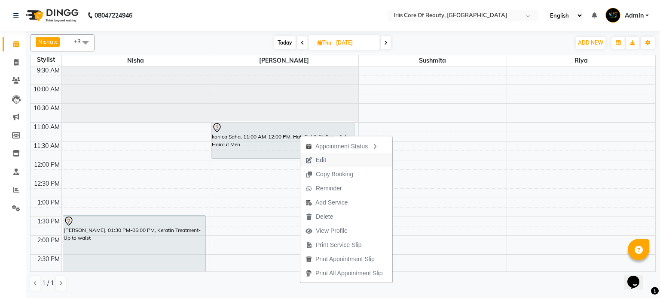
click at [327, 160] on span "Edit" at bounding box center [315, 160] width 31 height 14
select select "tentative"
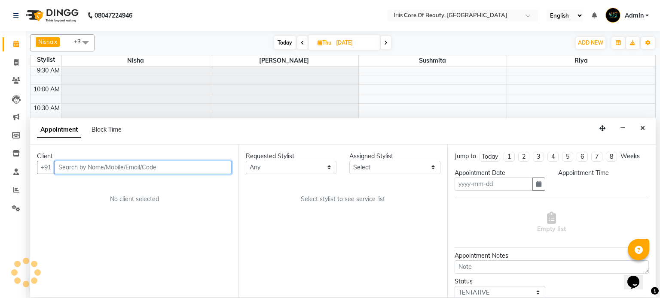
type input "[DATE]"
select select "660"
select select "1570"
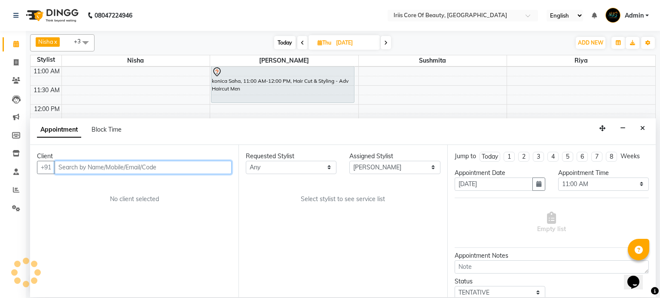
select select "55"
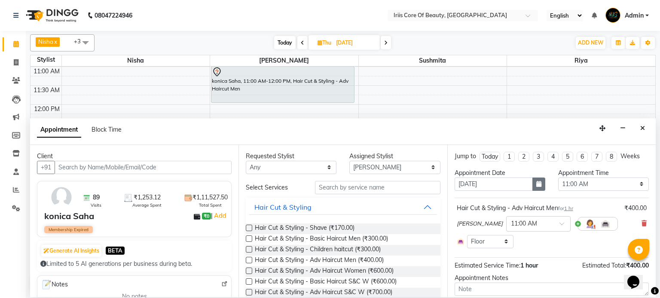
click at [542, 184] on button "button" at bounding box center [538, 184] width 13 height 13
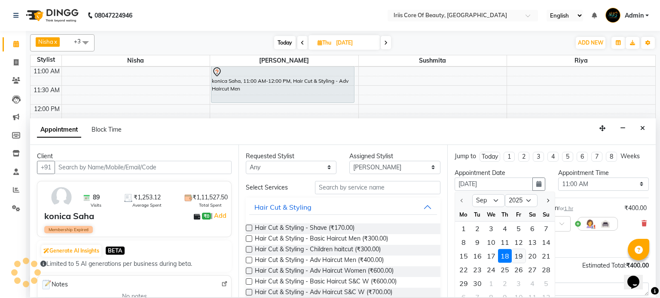
click at [515, 255] on div "19" at bounding box center [518, 257] width 14 height 14
type input "[DATE]"
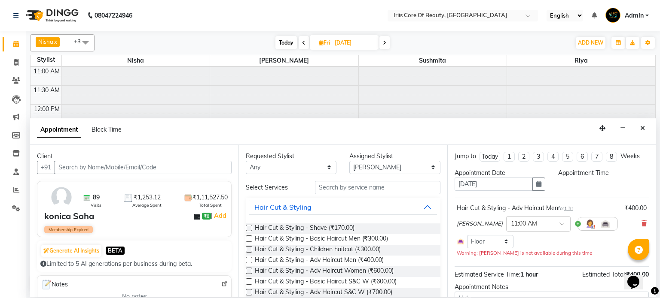
scroll to position [0, 0]
select select "660"
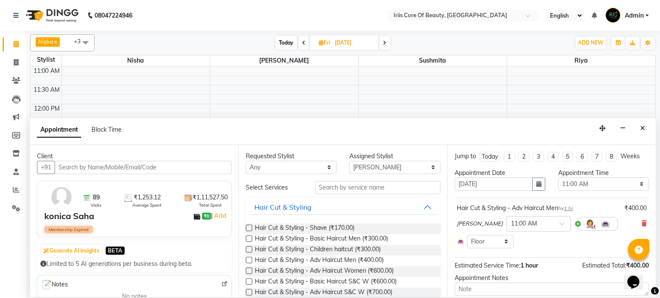
scroll to position [53, 0]
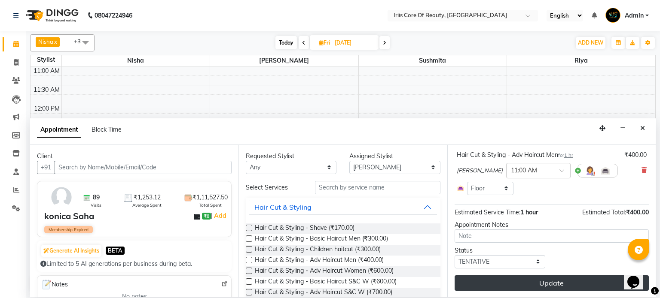
click at [540, 283] on button "Update" at bounding box center [551, 283] width 194 height 15
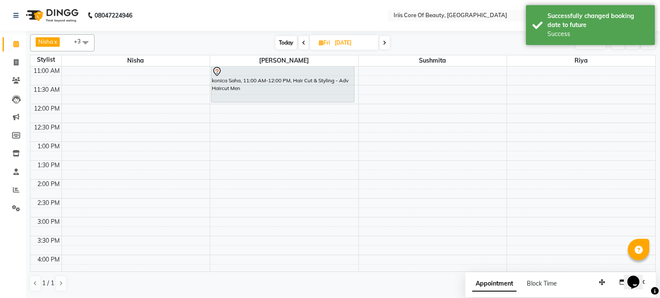
scroll to position [0, 0]
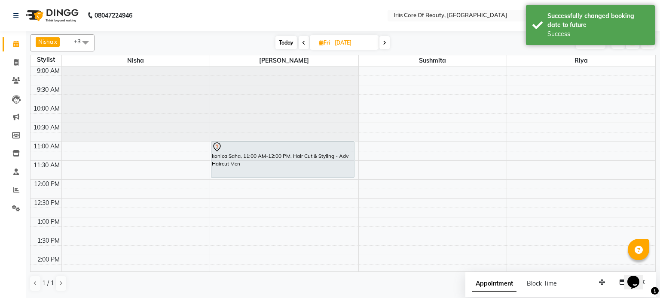
click at [317, 43] on span "Fri" at bounding box center [324, 43] width 15 height 6
select select "9"
select select "2025"
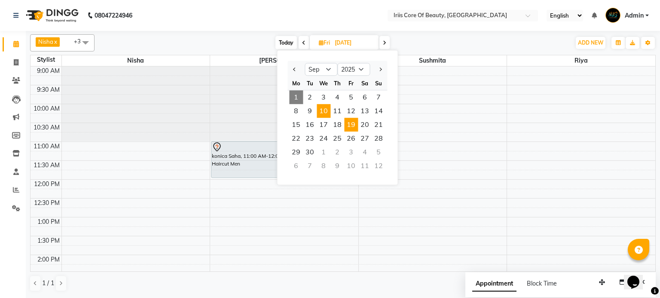
click at [320, 114] on span "10" at bounding box center [324, 111] width 14 height 14
type input "[DATE]"
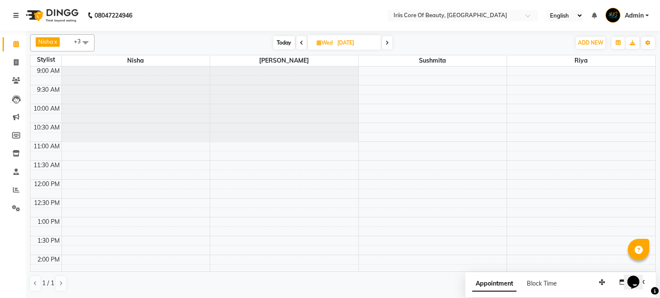
select select "17268"
select select "tentative"
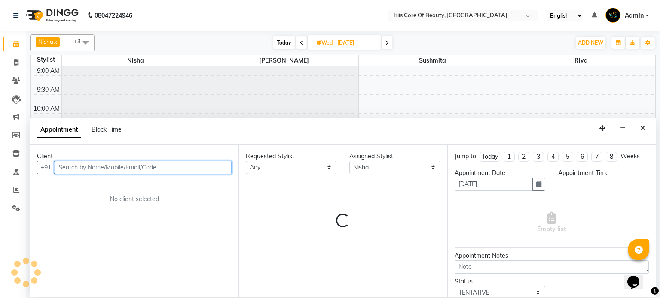
select select "660"
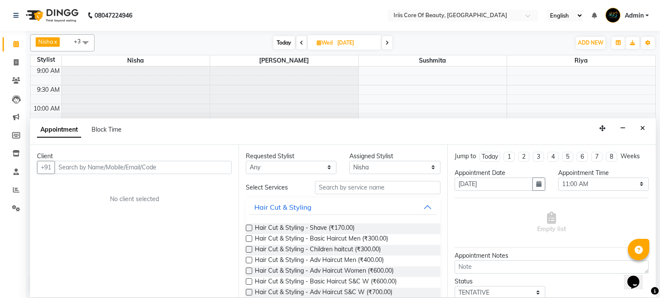
click at [247, 271] on label at bounding box center [249, 271] width 6 height 6
click at [247, 271] on input "checkbox" at bounding box center [249, 272] width 6 height 6
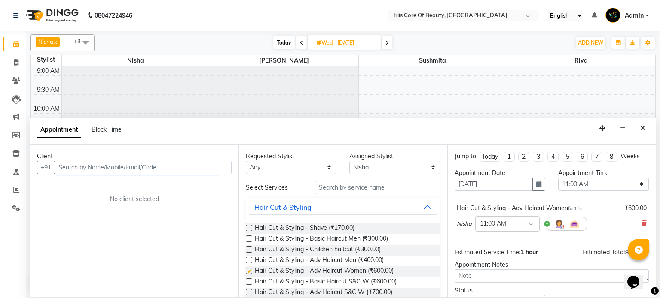
checkbox input "false"
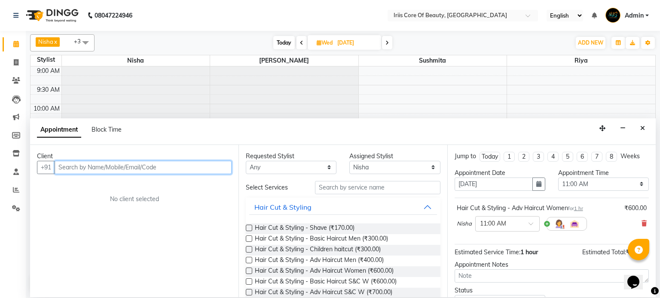
click at [164, 165] on input "text" at bounding box center [143, 167] width 177 height 13
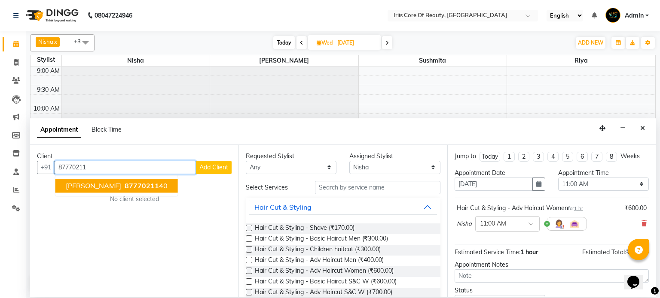
click at [125, 188] on span "87770211" at bounding box center [142, 186] width 34 height 9
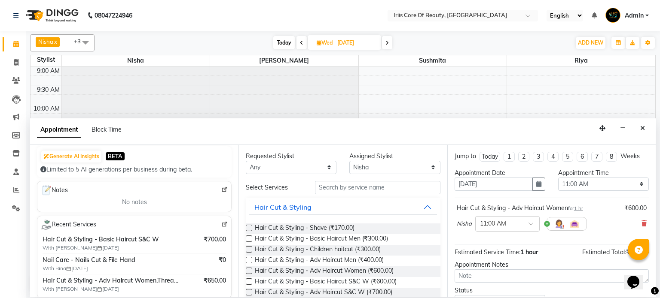
scroll to position [65, 0]
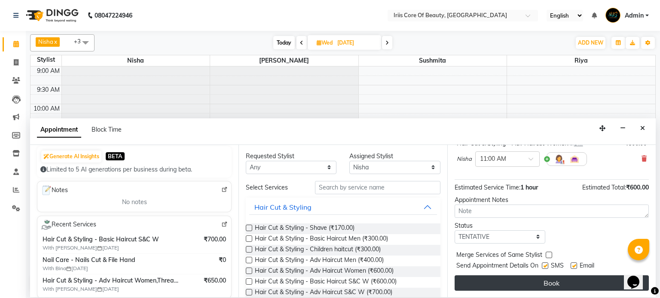
type input "8777021140"
click at [527, 280] on button "Book" at bounding box center [551, 283] width 194 height 15
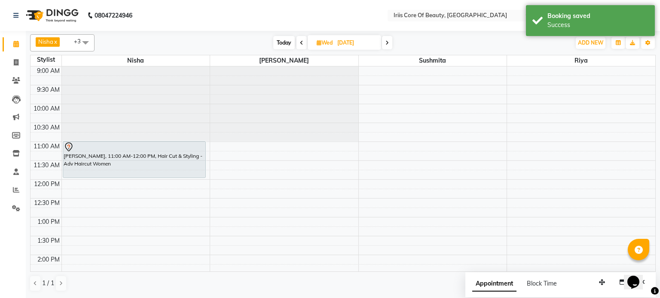
click at [278, 42] on span "Today" at bounding box center [283, 42] width 21 height 13
type input "[DATE]"
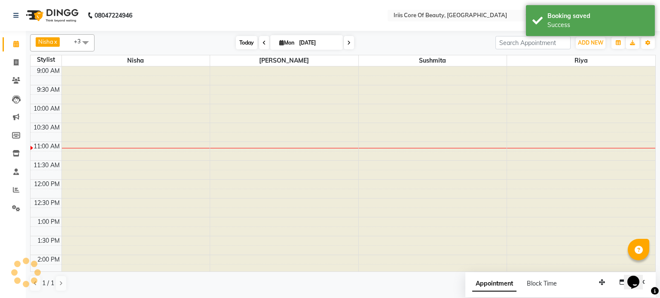
scroll to position [75, 0]
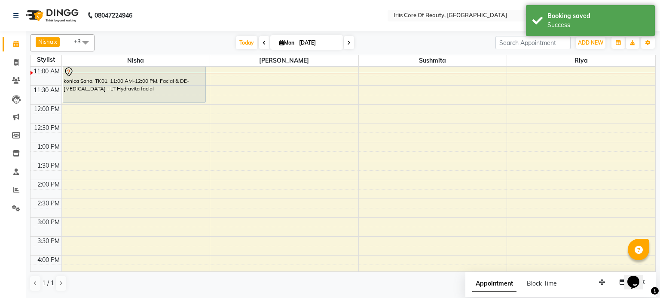
click at [279, 43] on icon at bounding box center [281, 43] width 5 height 6
select select "9"
select select "2025"
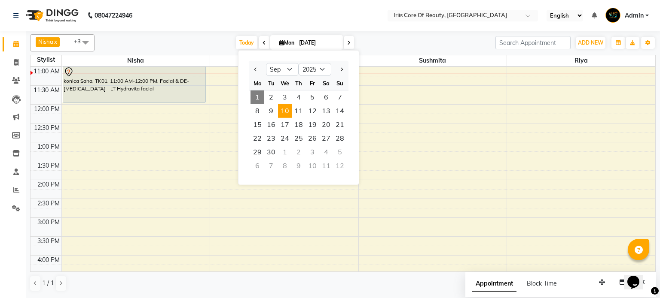
click at [283, 115] on span "10" at bounding box center [285, 111] width 14 height 14
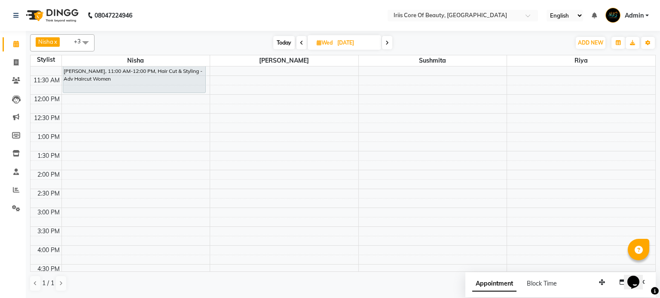
scroll to position [0, 0]
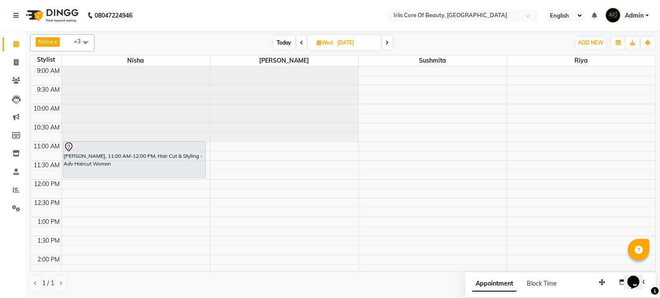
click at [281, 41] on span "Today" at bounding box center [283, 42] width 21 height 13
type input "[DATE]"
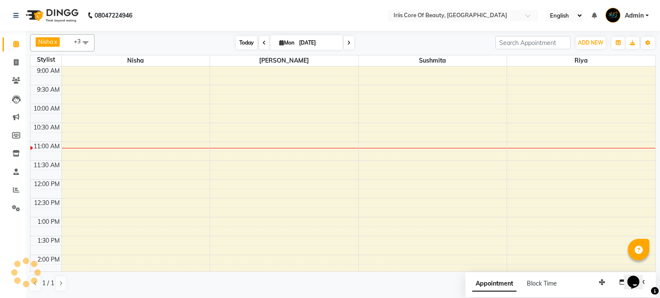
scroll to position [75, 0]
